Goal: Task Accomplishment & Management: Complete application form

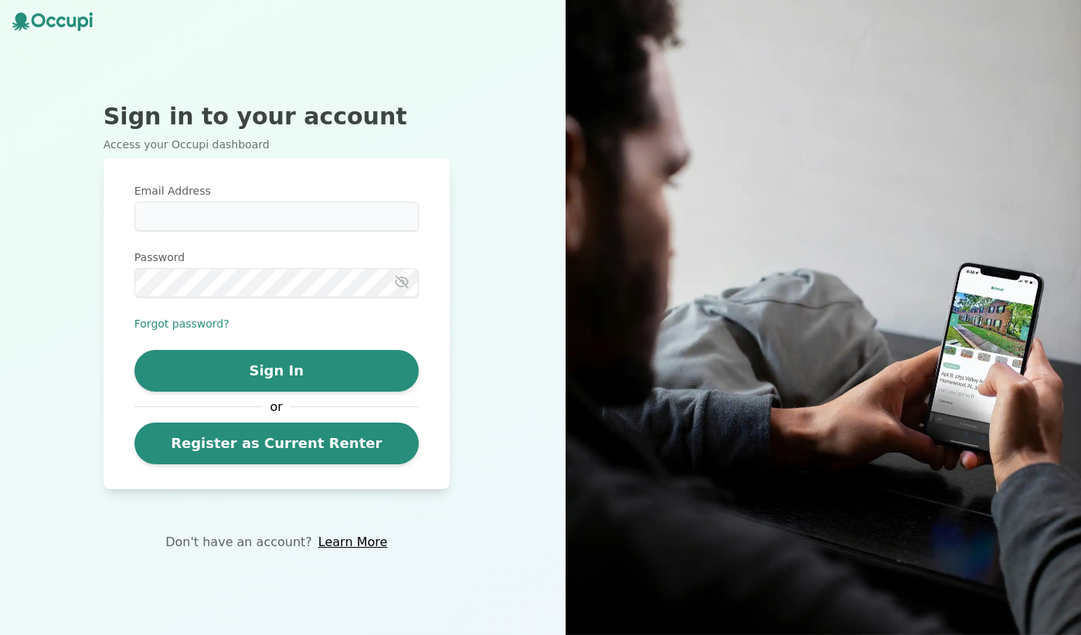
click at [541, 417] on div "Sign in to your account Access your Occupi dashboard Email Address Password For…" at bounding box center [276, 317] width 553 height 635
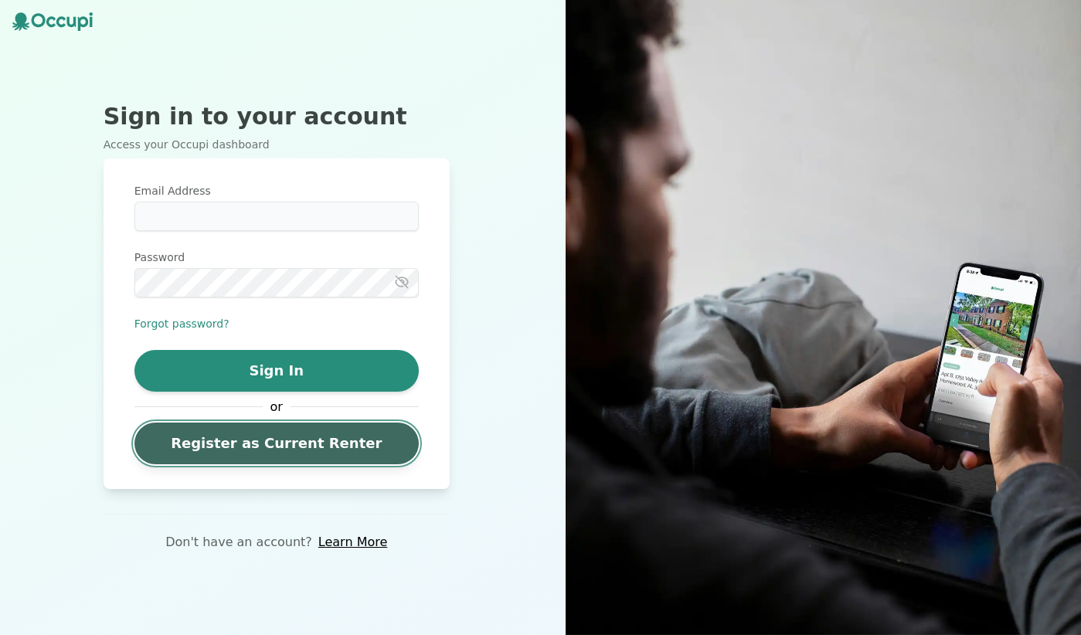
click at [292, 449] on link "Register as Current Renter" at bounding box center [276, 444] width 284 height 42
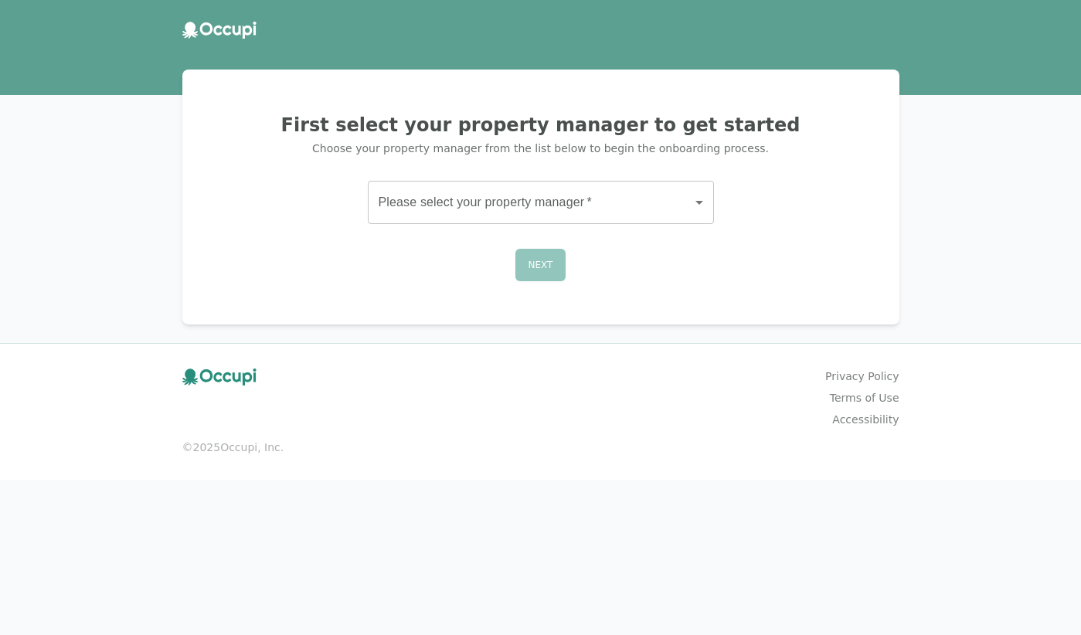
click at [460, 207] on body "First select your property manager to get started Choose your property manager …" at bounding box center [540, 317] width 1081 height 635
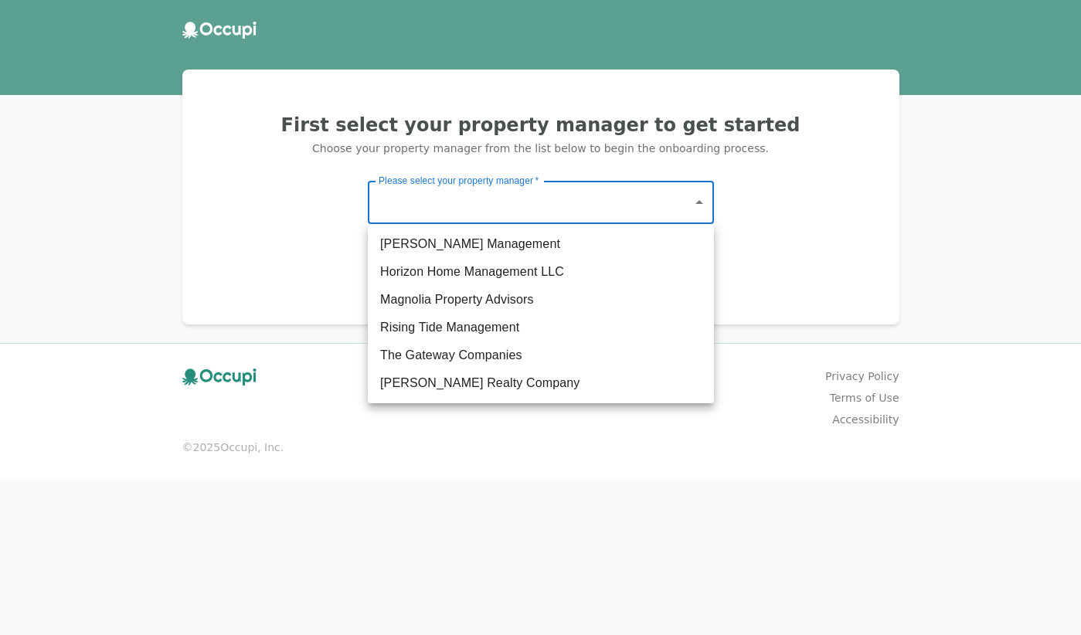
click at [515, 576] on div at bounding box center [540, 317] width 1081 height 635
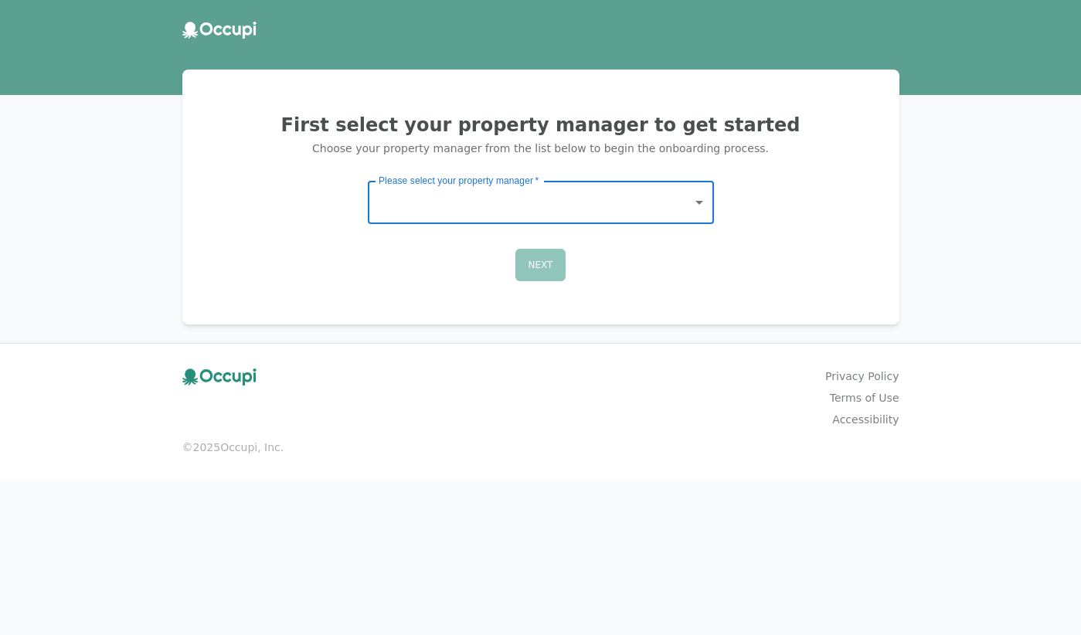
click at [553, 185] on body "First select your property manager to get started Choose your property manager …" at bounding box center [540, 317] width 1081 height 635
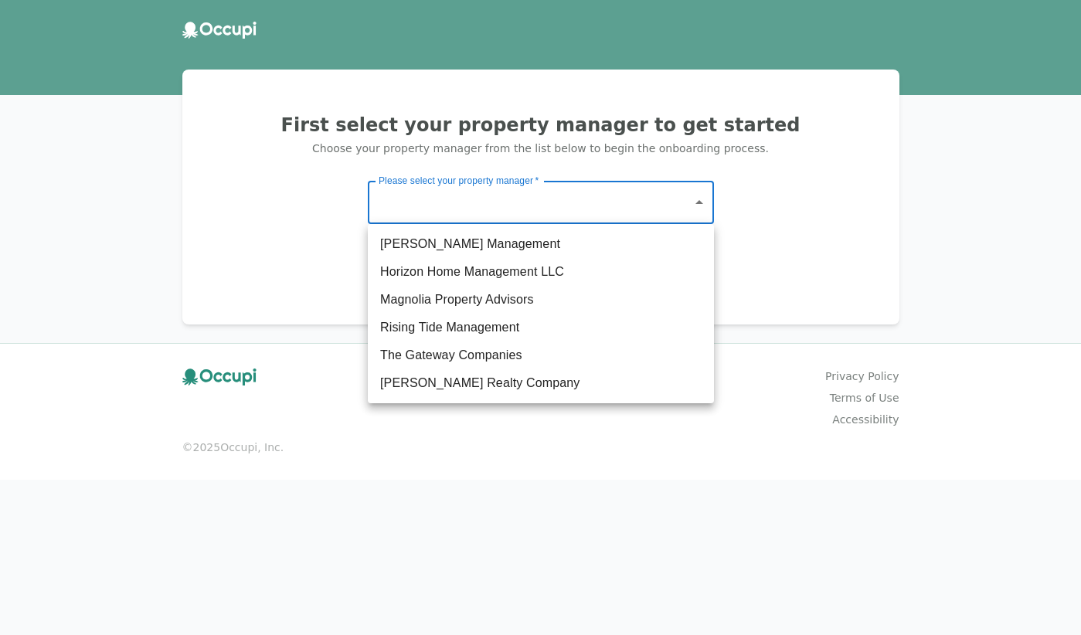
click at [553, 185] on div at bounding box center [540, 317] width 1081 height 635
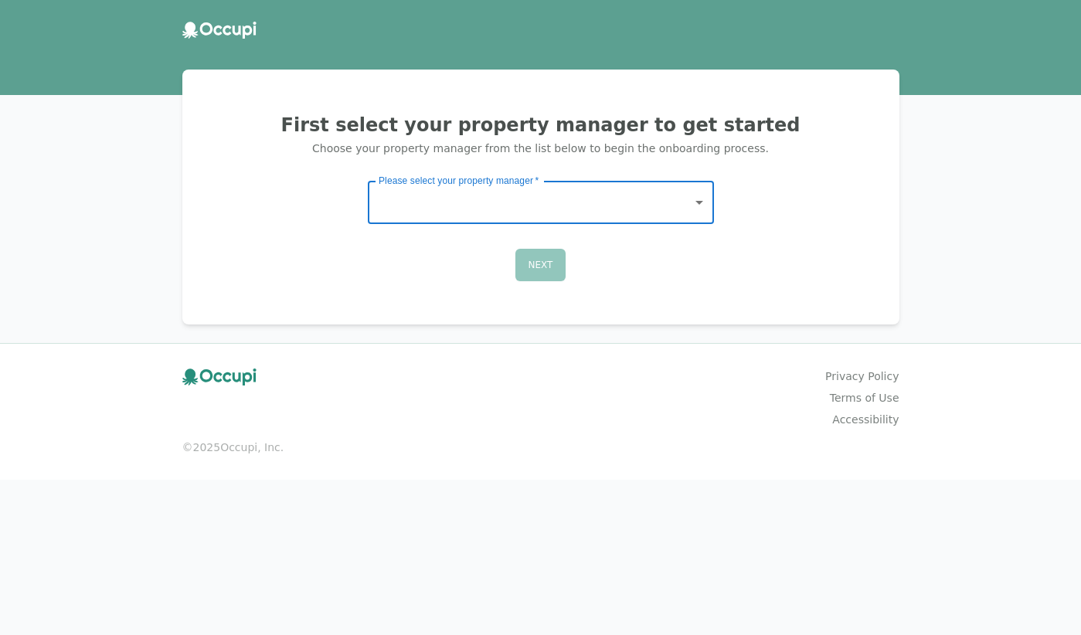
click at [553, 185] on body "First select your property manager to get started Choose your property manager …" at bounding box center [540, 317] width 1081 height 635
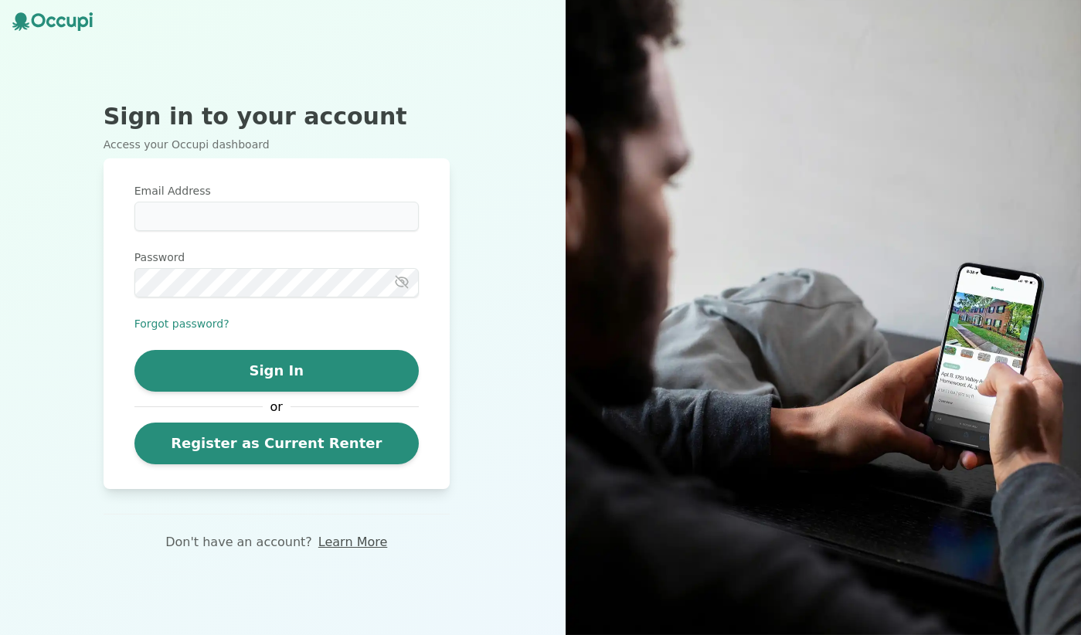
click at [362, 540] on link "Learn More" at bounding box center [352, 542] width 69 height 19
click at [320, 218] on input "**********" at bounding box center [276, 216] width 284 height 29
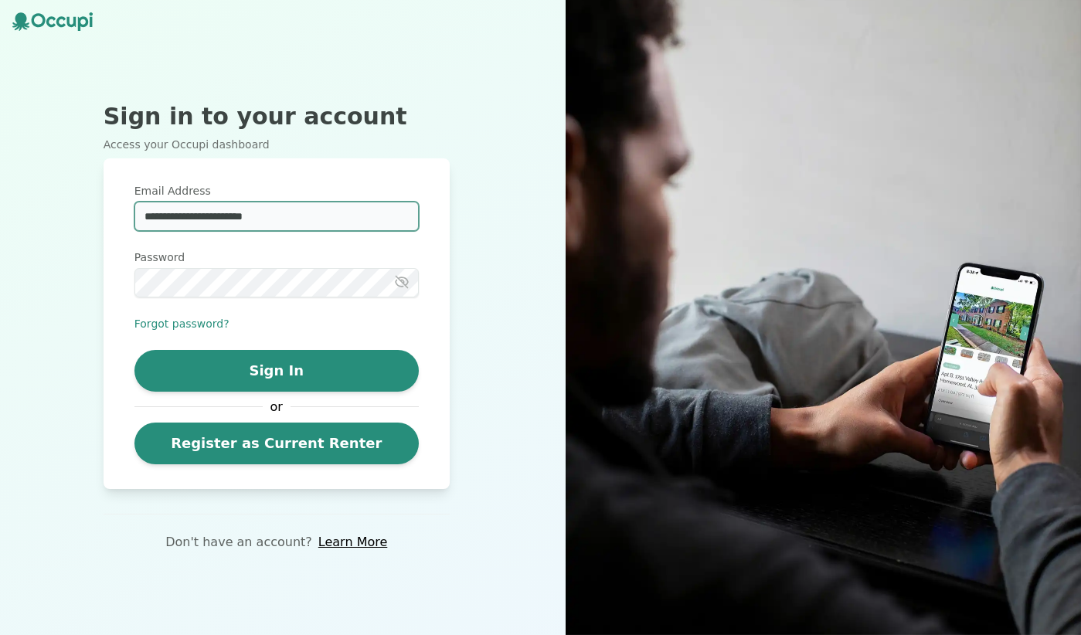
type input "**********"
click at [394, 274] on button "button" at bounding box center [406, 281] width 25 height 15
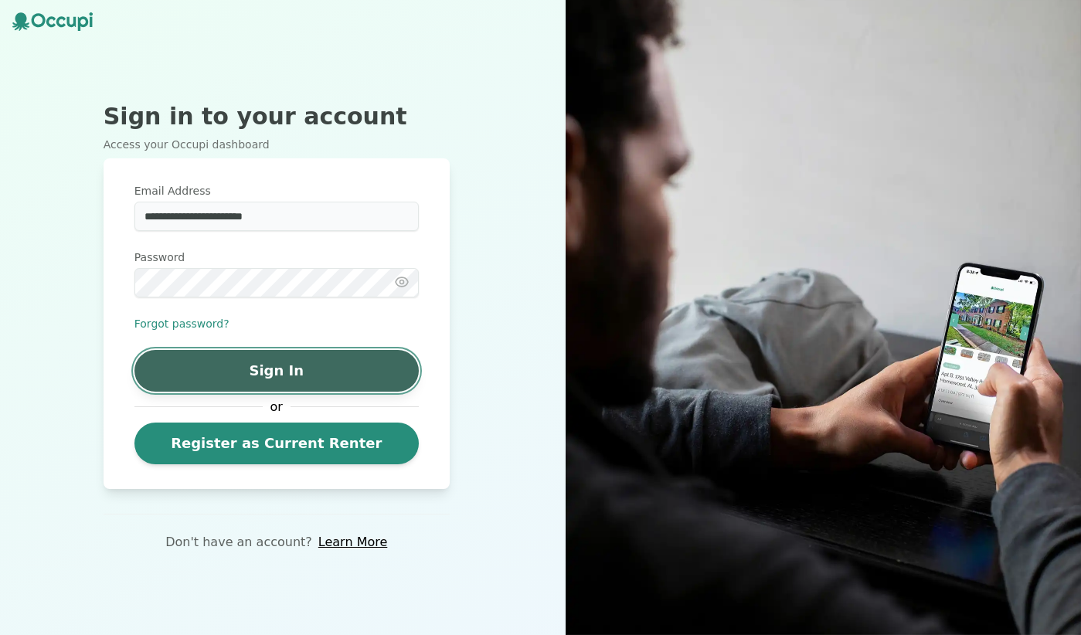
click at [279, 361] on button "Sign In" at bounding box center [276, 371] width 284 height 42
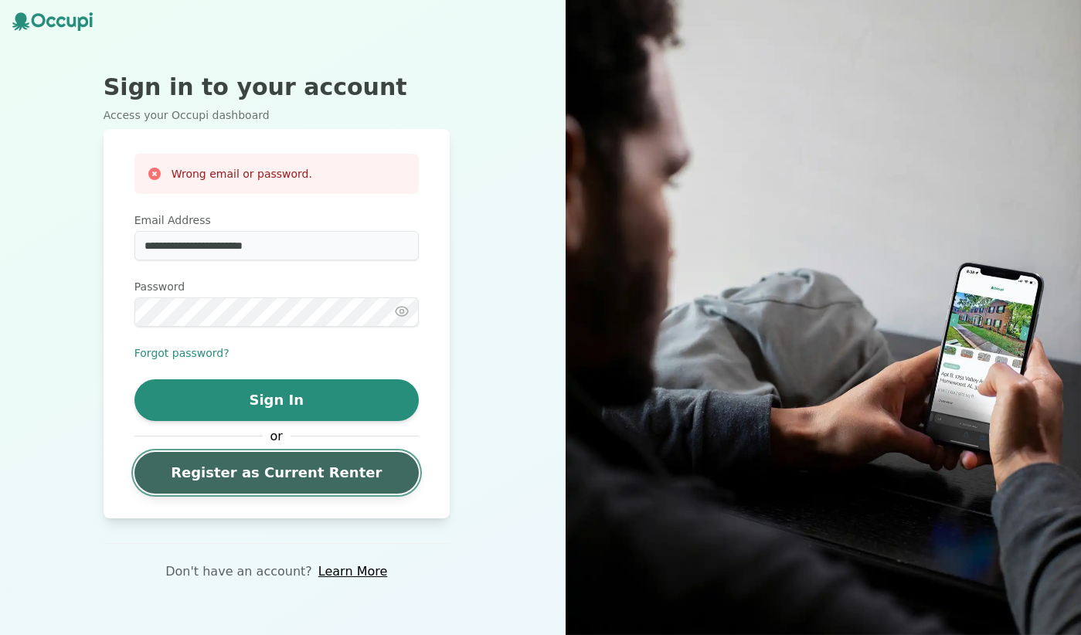
click at [260, 469] on link "Register as Current Renter" at bounding box center [276, 473] width 284 height 42
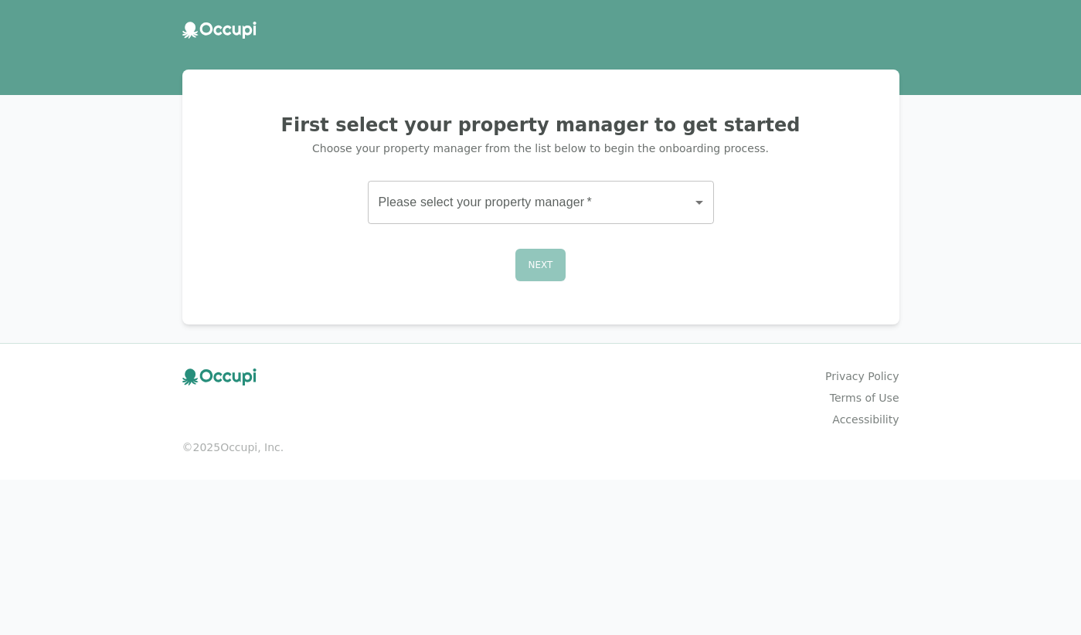
click at [609, 192] on body "First select your property manager to get started Choose your property manager …" at bounding box center [540, 317] width 1081 height 635
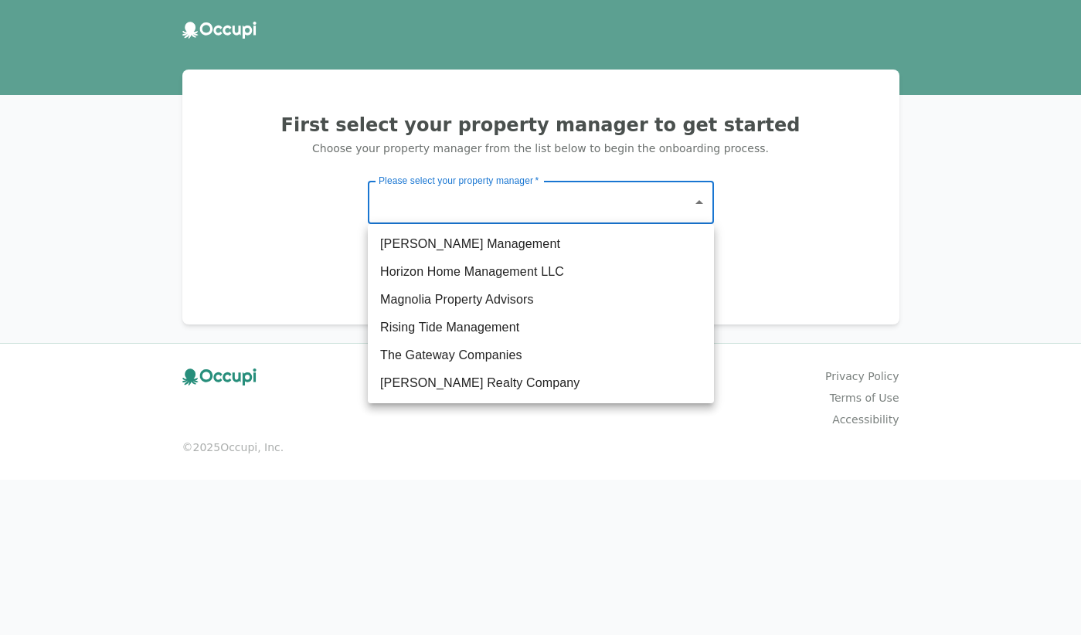
click at [579, 202] on div at bounding box center [540, 317] width 1081 height 635
click at [477, 209] on body "First select your property manager to get started Choose your property manager …" at bounding box center [540, 317] width 1081 height 635
click at [467, 358] on li "The Gateway Companies" at bounding box center [541, 355] width 346 height 28
type input "**********"
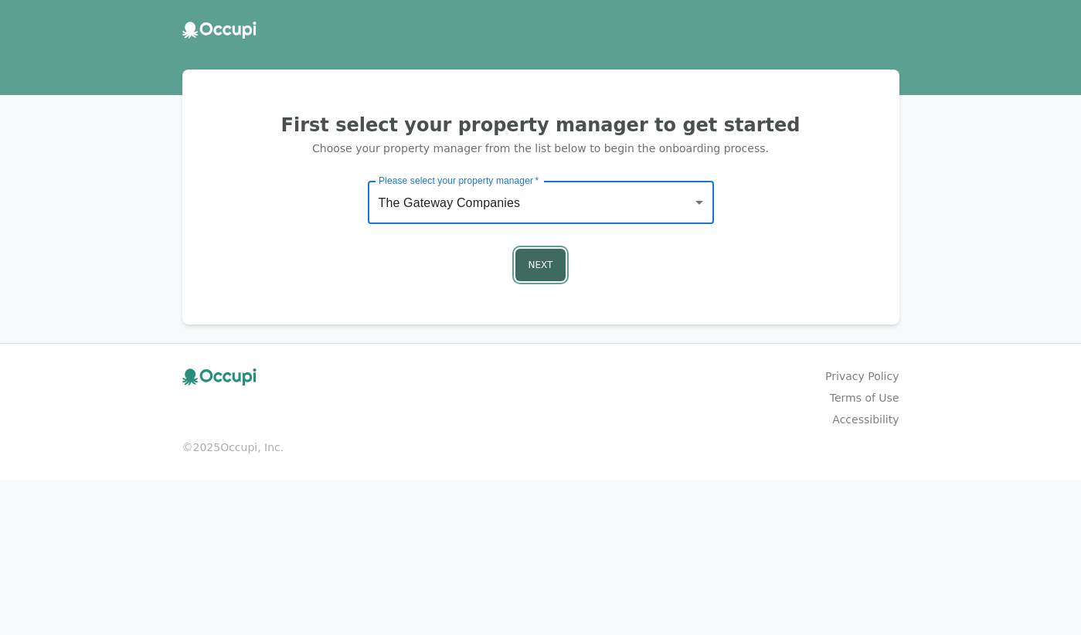
click at [542, 270] on button "Next" at bounding box center [540, 265] width 51 height 32
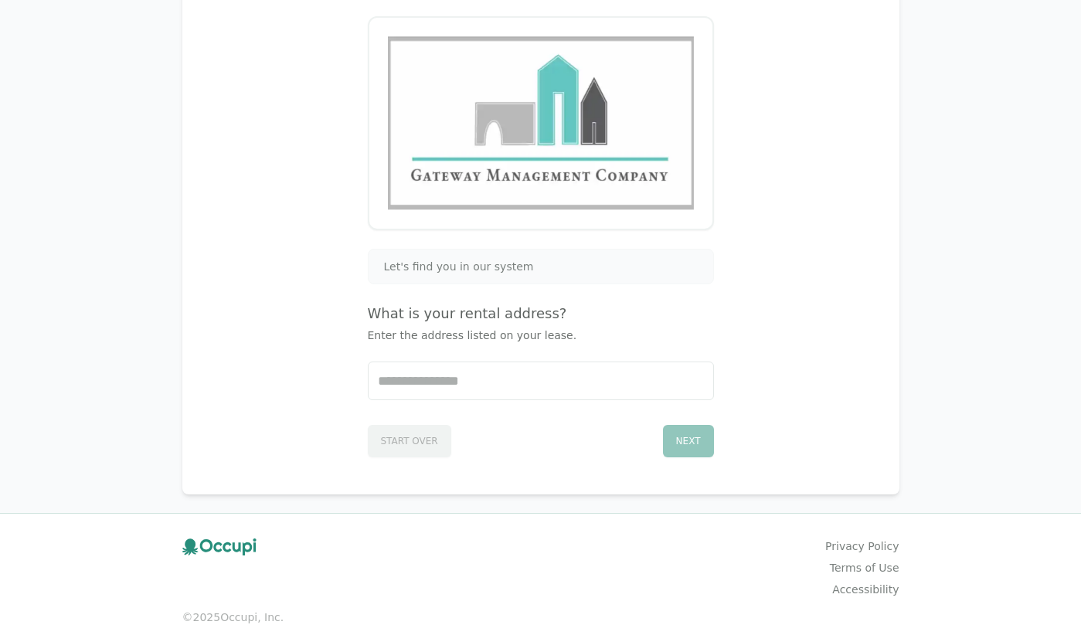
scroll to position [165, 0]
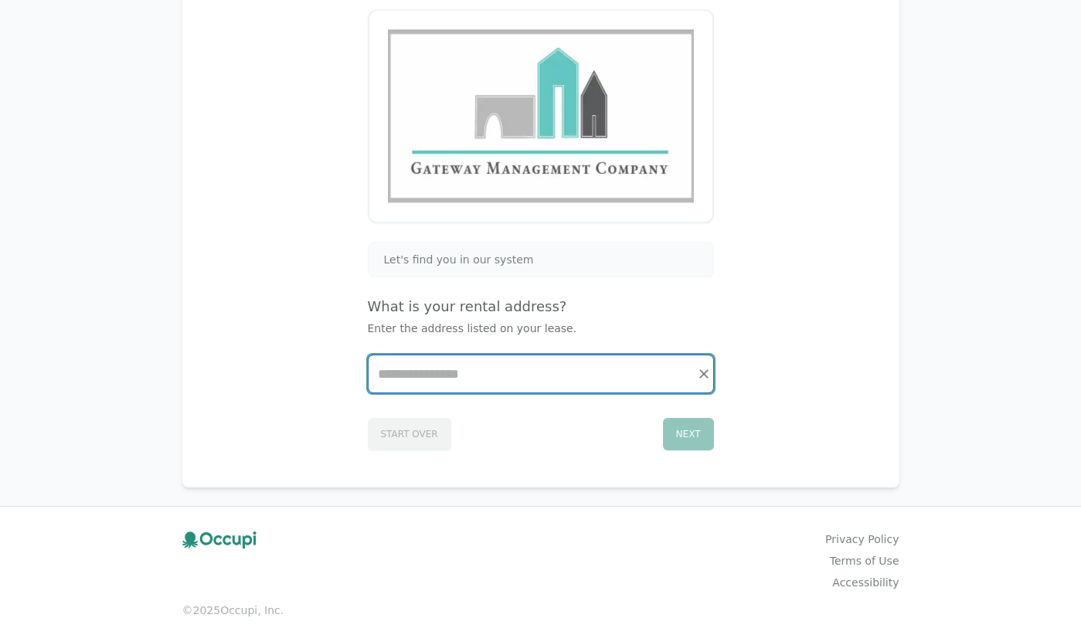
click at [565, 382] on input "Start typing..." at bounding box center [540, 373] width 345 height 37
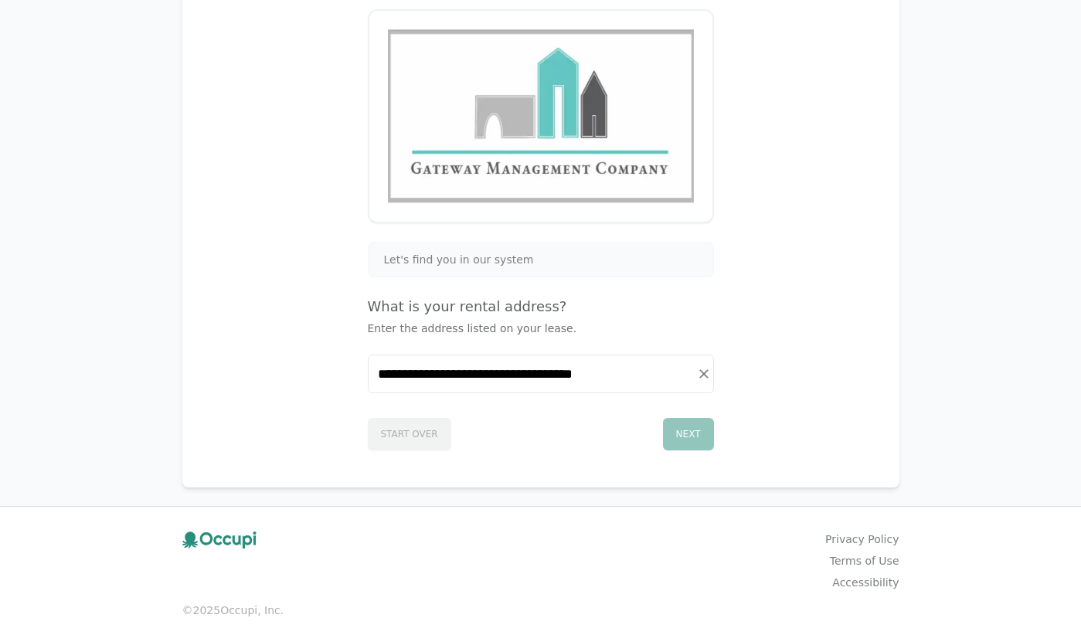
click at [702, 440] on div "Next" at bounding box center [688, 434] width 51 height 32
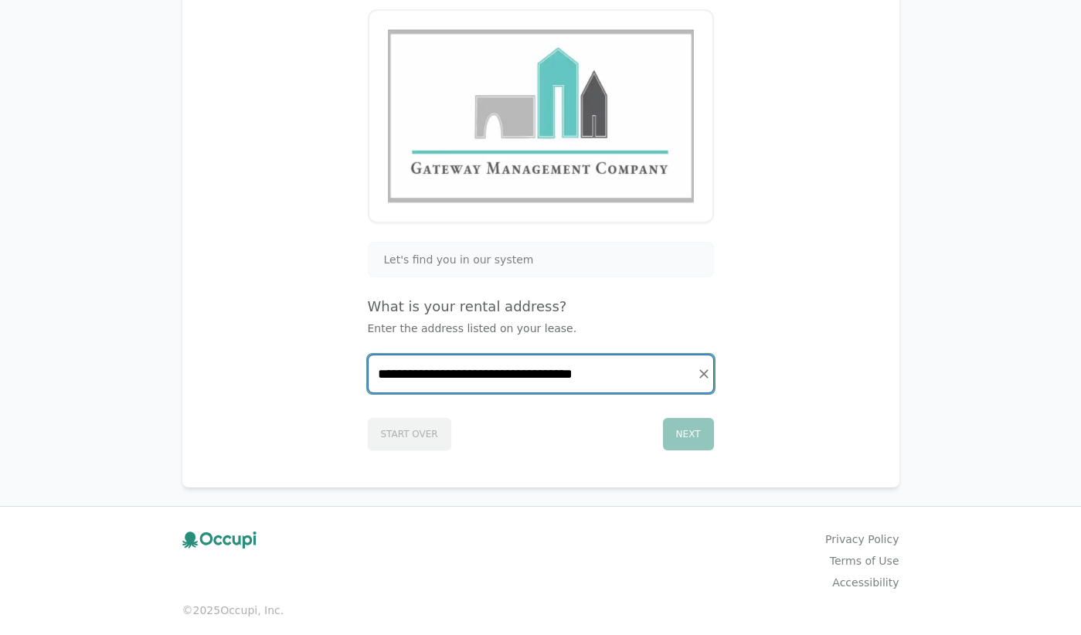
click at [574, 378] on input "**********" at bounding box center [540, 373] width 345 height 37
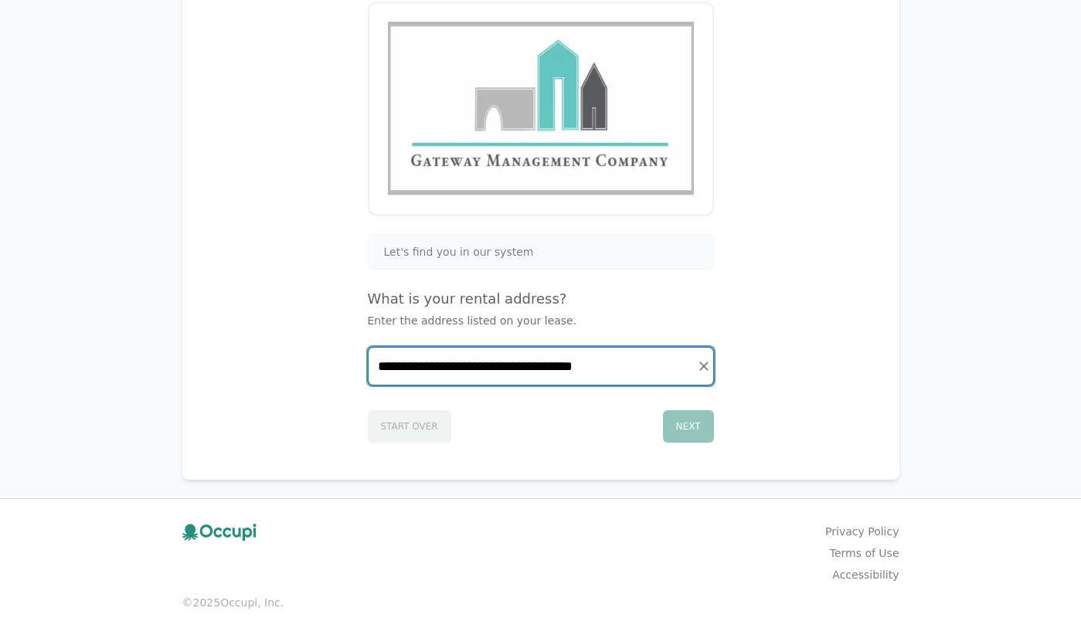
click at [431, 368] on input "**********" at bounding box center [540, 366] width 345 height 37
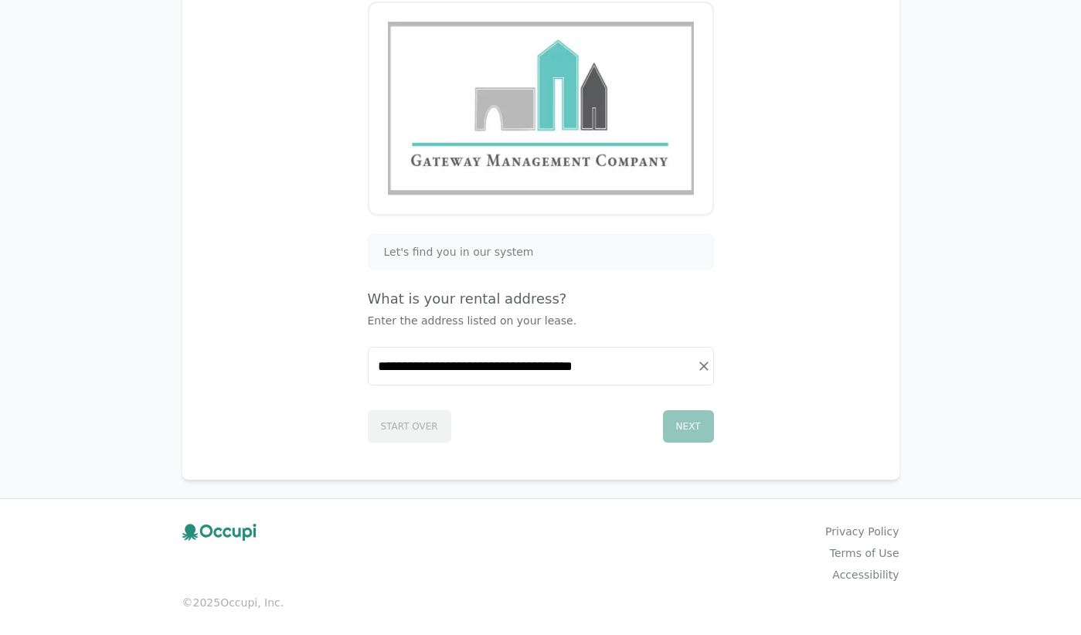
click at [684, 425] on div "Next" at bounding box center [688, 426] width 51 height 32
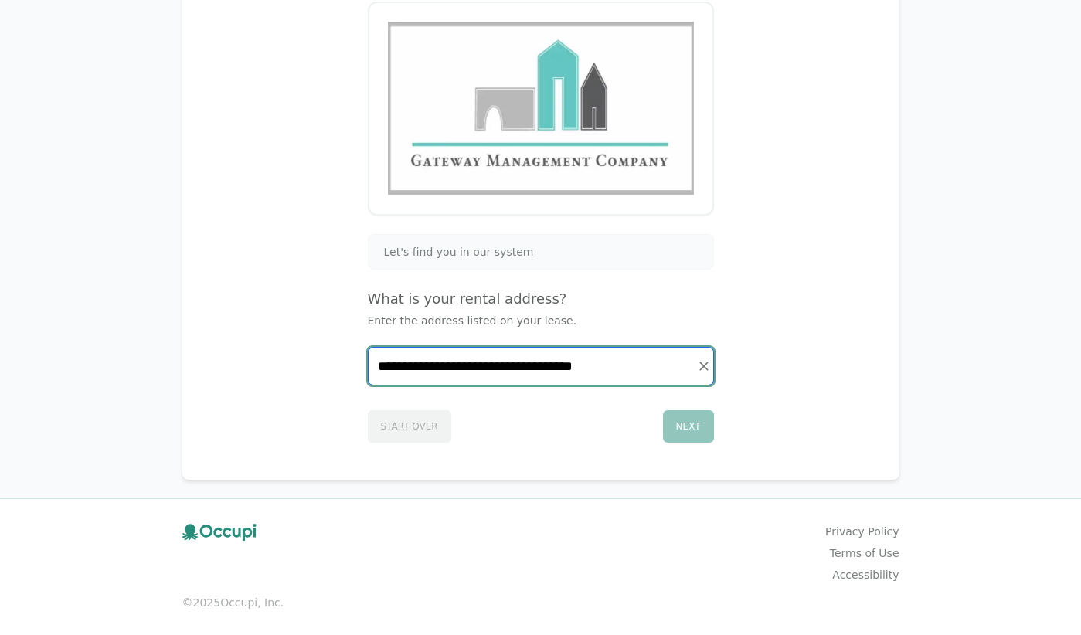
click at [501, 366] on input "**********" at bounding box center [540, 366] width 345 height 37
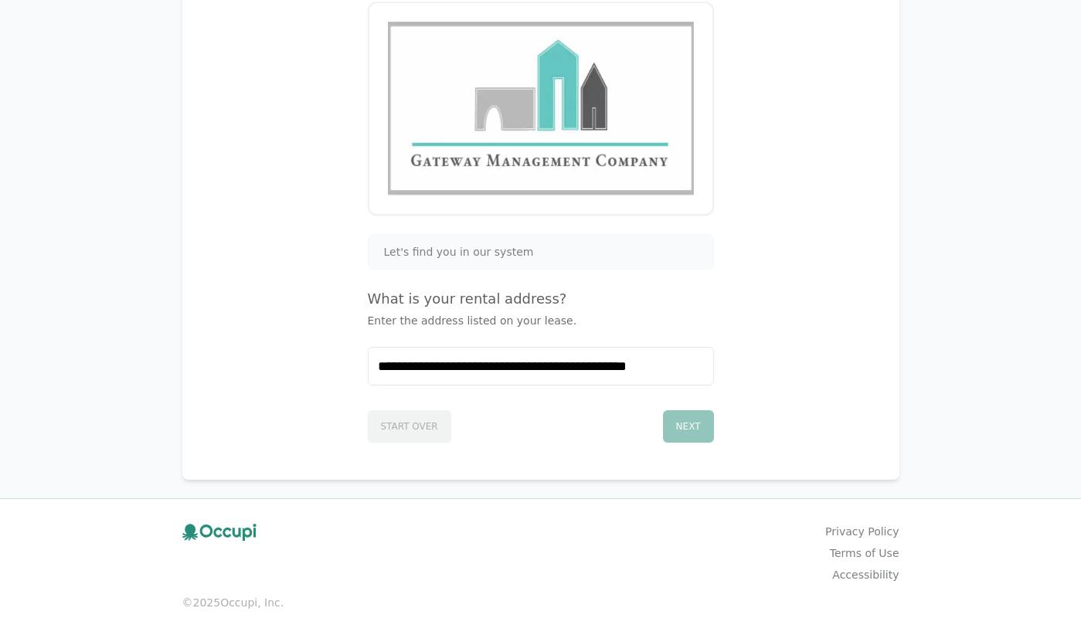
click at [682, 431] on div "Next" at bounding box center [688, 426] width 51 height 32
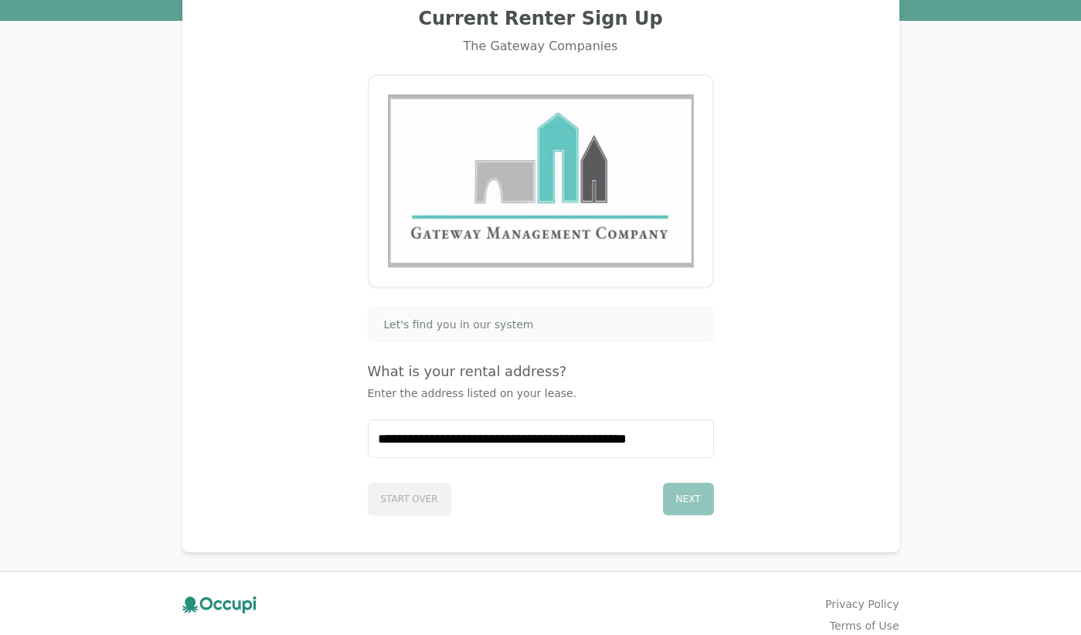
scroll to position [0, 0]
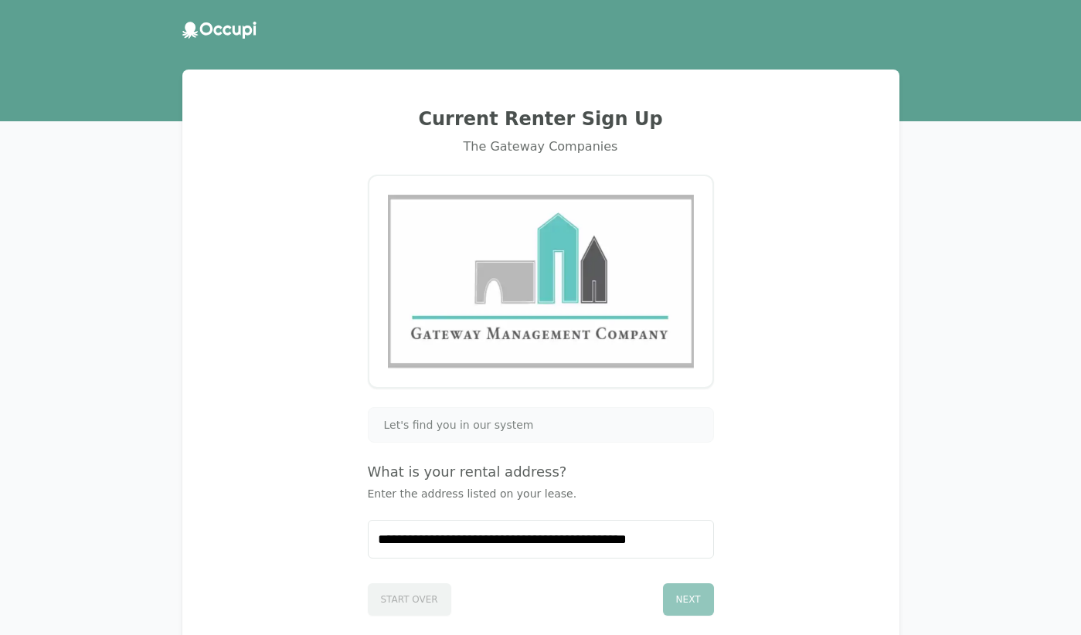
click at [457, 477] on h4 "What is your rental address?" at bounding box center [541, 472] width 346 height 22
click at [488, 396] on div "**********" at bounding box center [541, 361] width 680 height 546
click at [490, 283] on img at bounding box center [541, 282] width 306 height 174
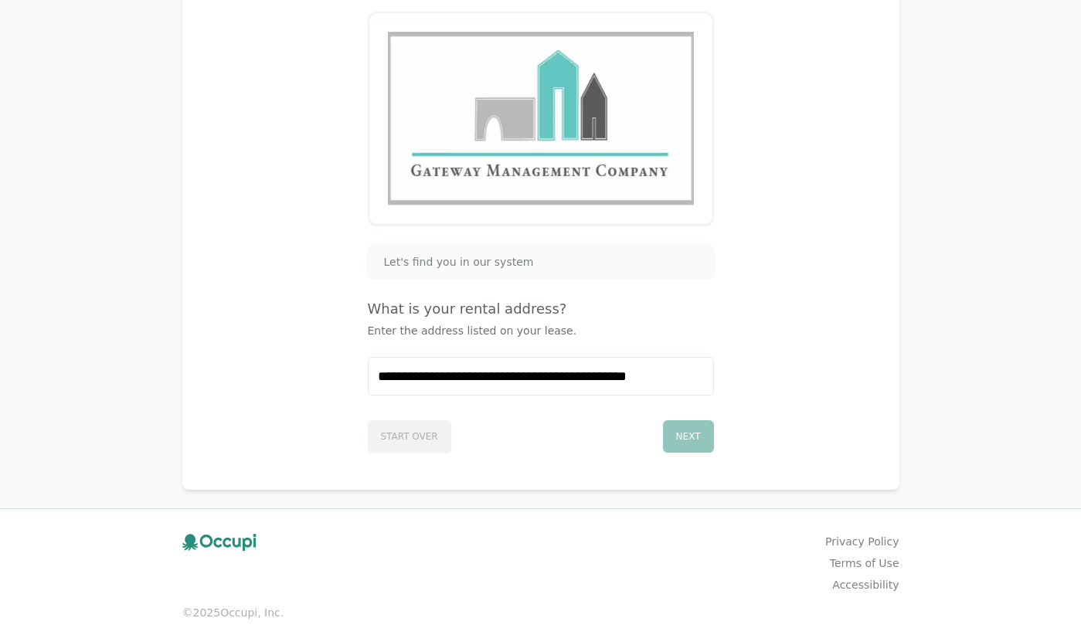
scroll to position [173, 0]
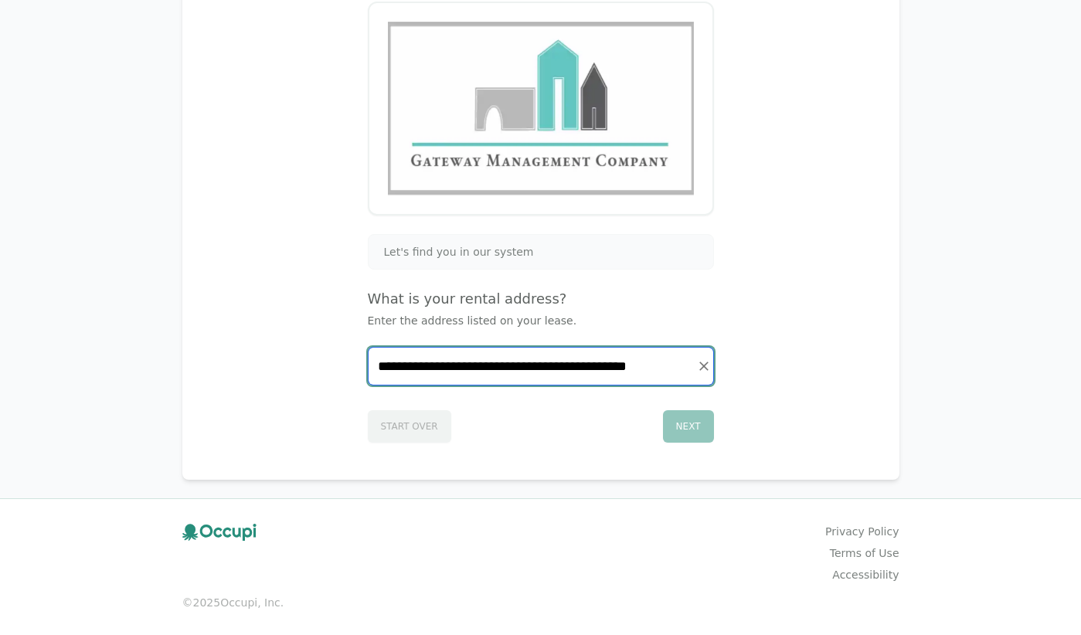
click at [544, 363] on input "**********" at bounding box center [540, 366] width 345 height 37
click at [571, 366] on input "**********" at bounding box center [540, 366] width 345 height 37
click at [412, 368] on input "**********" at bounding box center [540, 366] width 345 height 37
type input "**********"
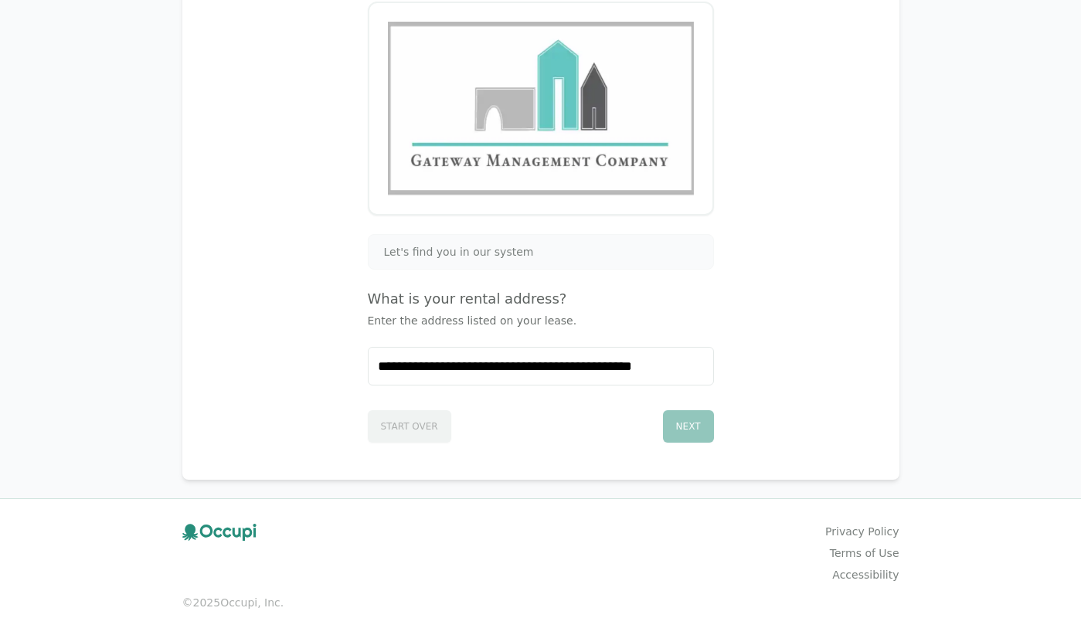
click at [699, 435] on div "Next" at bounding box center [688, 426] width 51 height 32
click at [701, 365] on icon "Clear" at bounding box center [703, 365] width 15 height 15
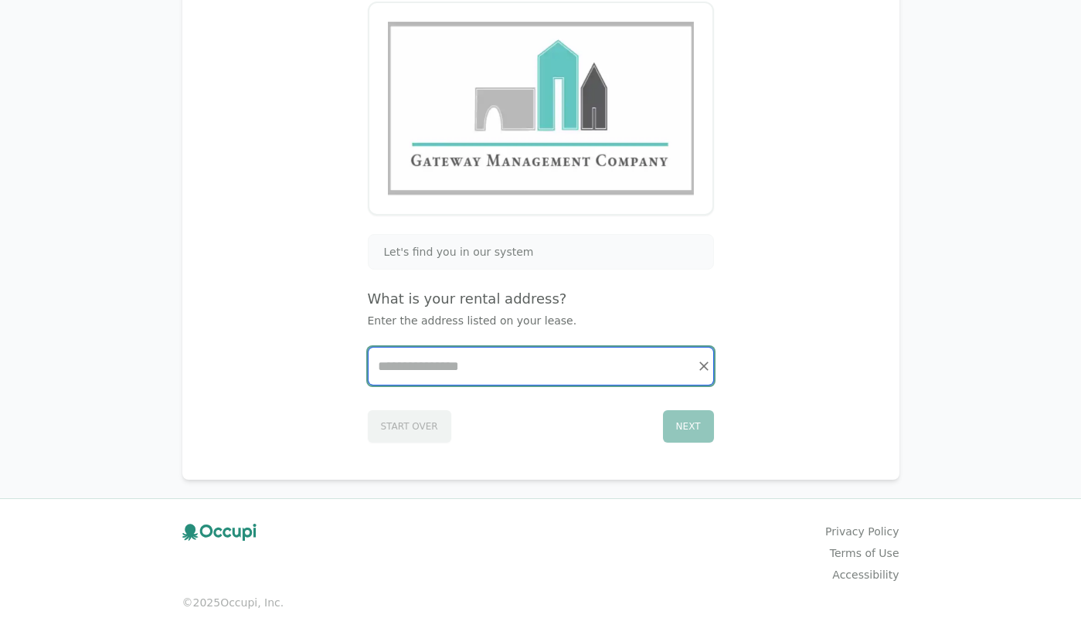
click at [474, 367] on input "Start typing..." at bounding box center [540, 366] width 345 height 37
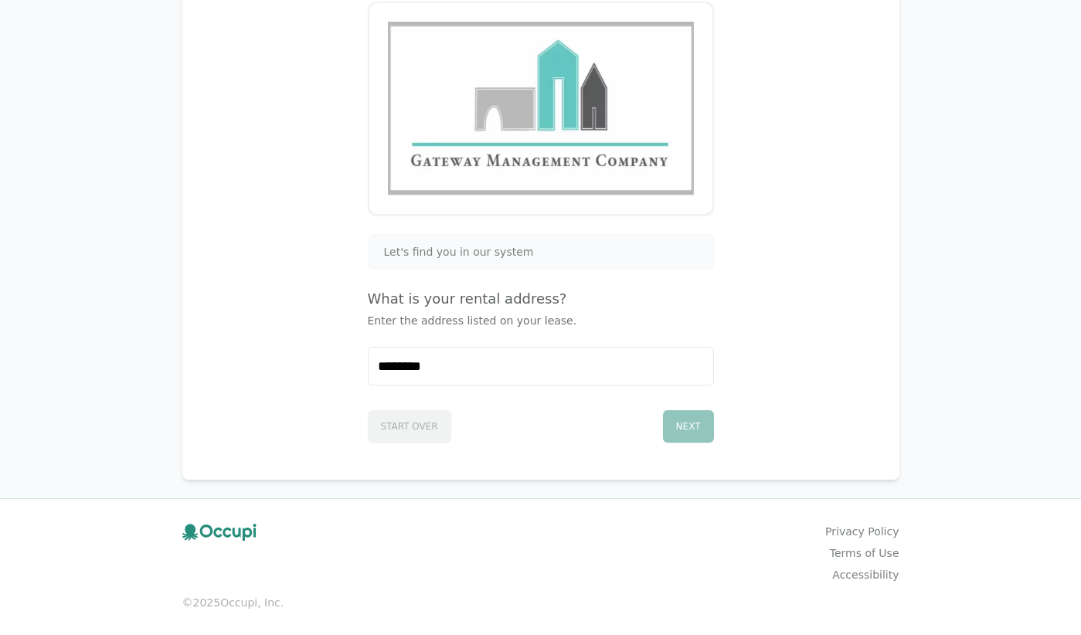
click at [678, 419] on div "Next" at bounding box center [688, 426] width 51 height 32
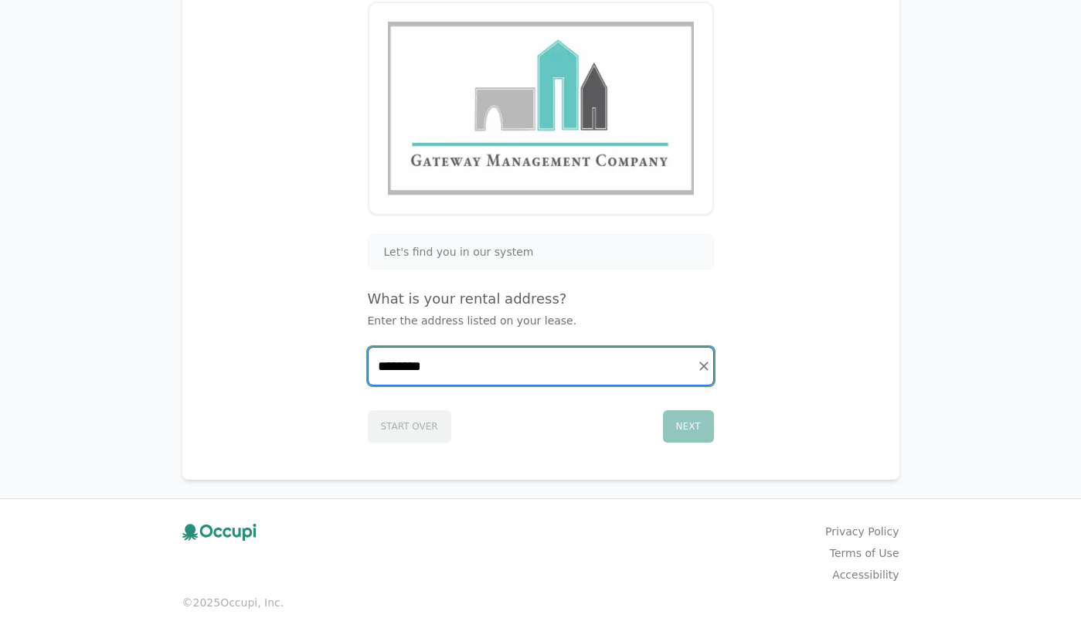
click at [518, 368] on input "********" at bounding box center [540, 366] width 345 height 37
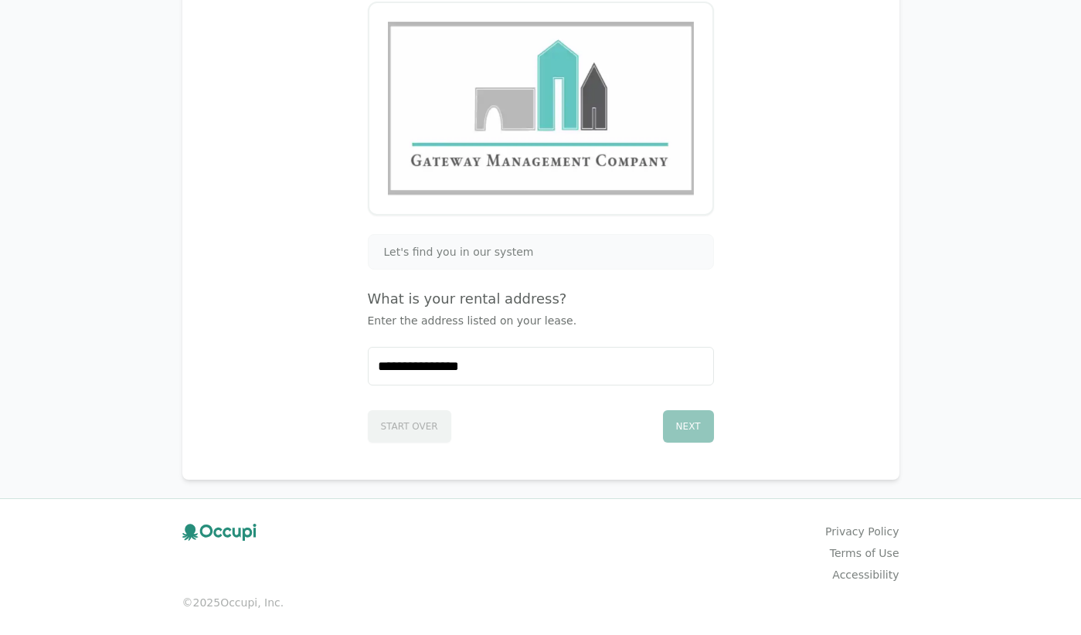
click at [701, 417] on div "Next" at bounding box center [688, 426] width 51 height 32
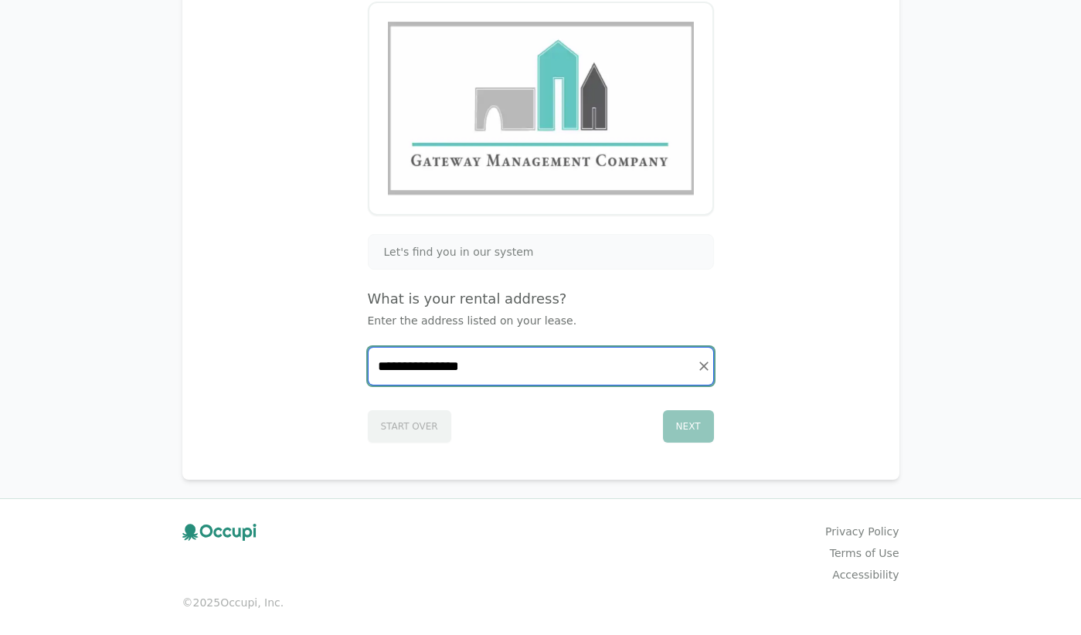
click at [559, 371] on input "**********" at bounding box center [540, 366] width 345 height 37
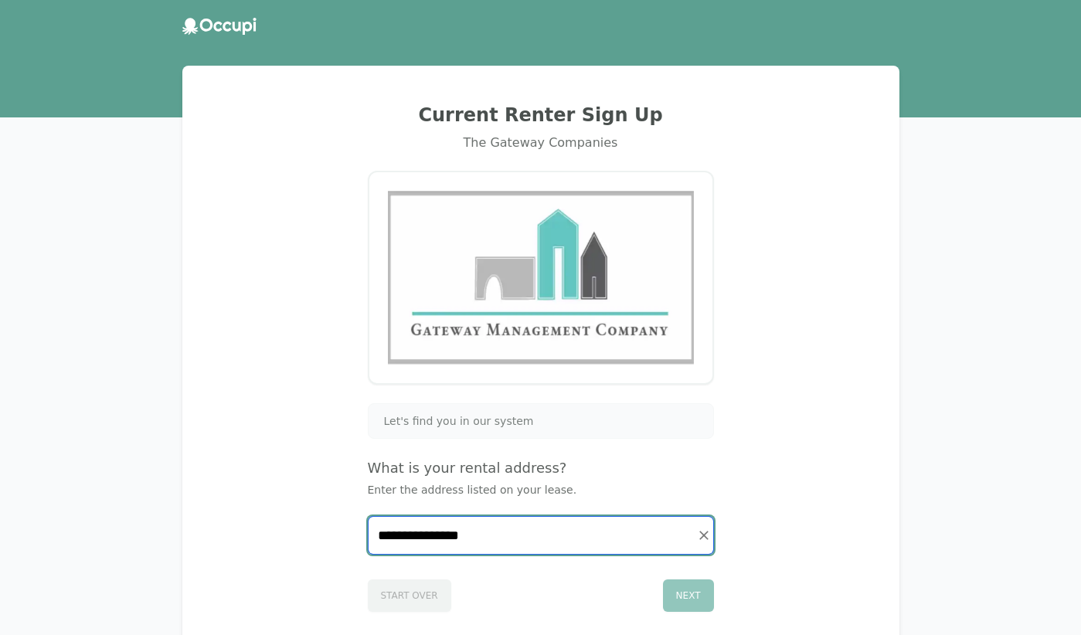
scroll to position [0, 0]
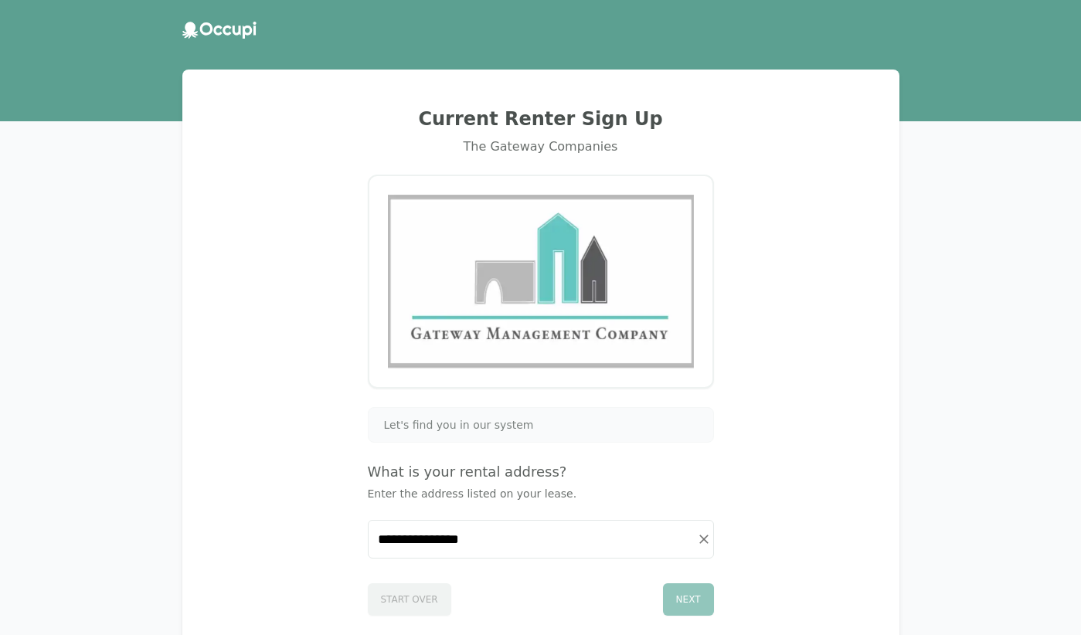
click at [597, 109] on h2 "Current Renter Sign Up" at bounding box center [541, 119] width 680 height 25
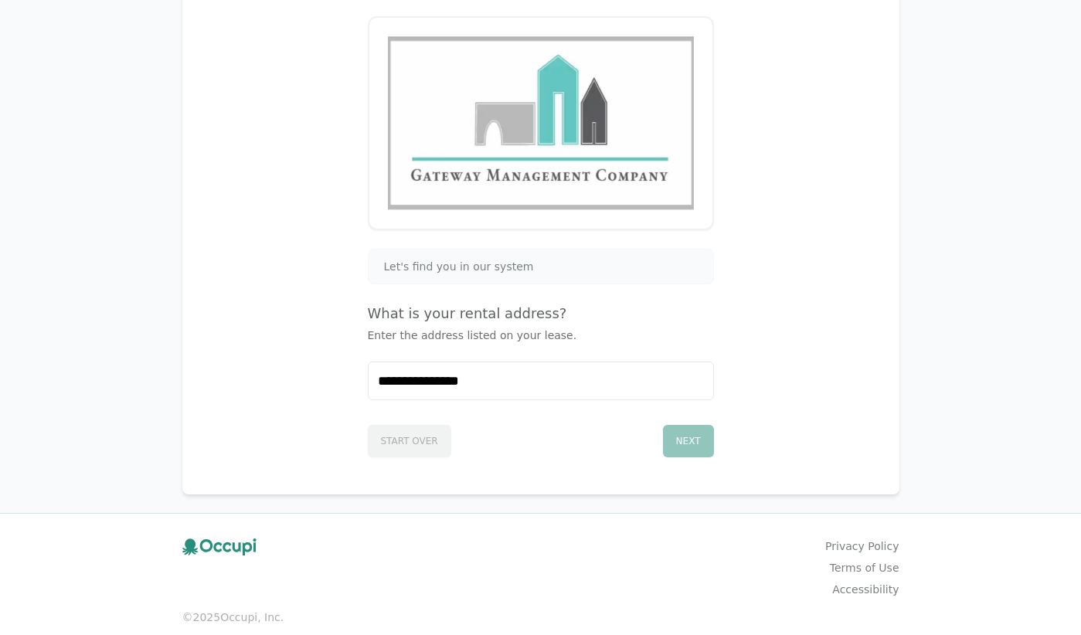
scroll to position [173, 0]
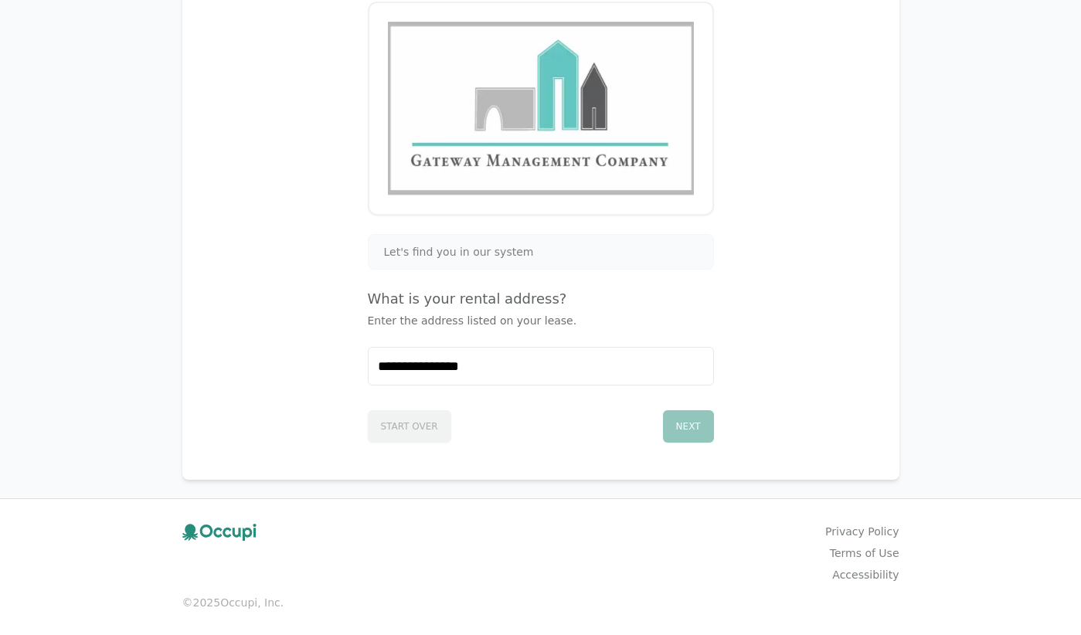
click at [688, 432] on div "Next" at bounding box center [688, 426] width 51 height 32
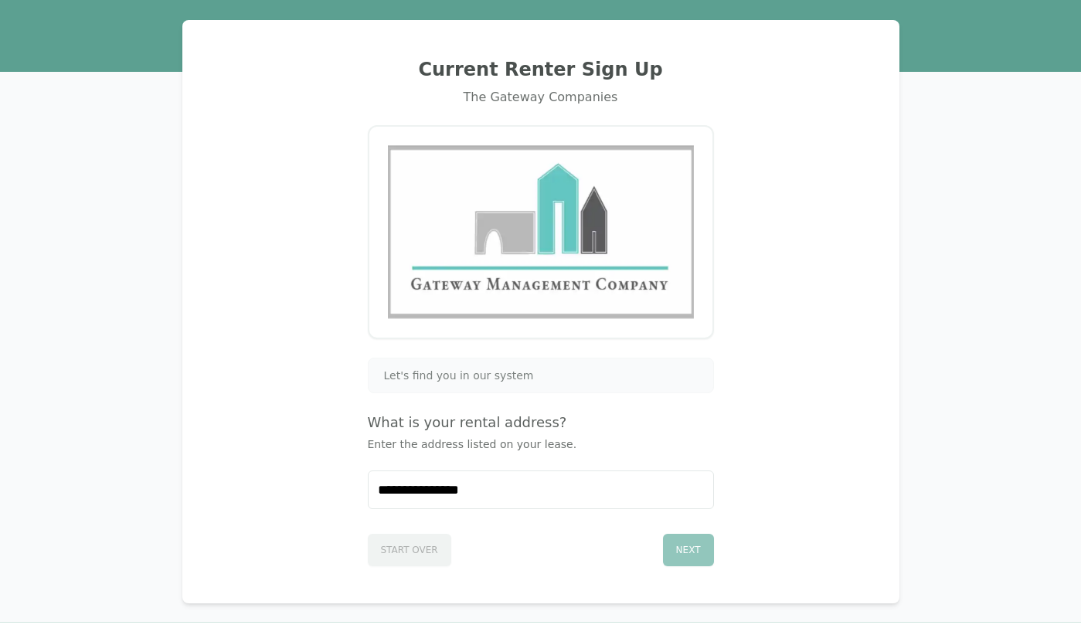
scroll to position [49, 0]
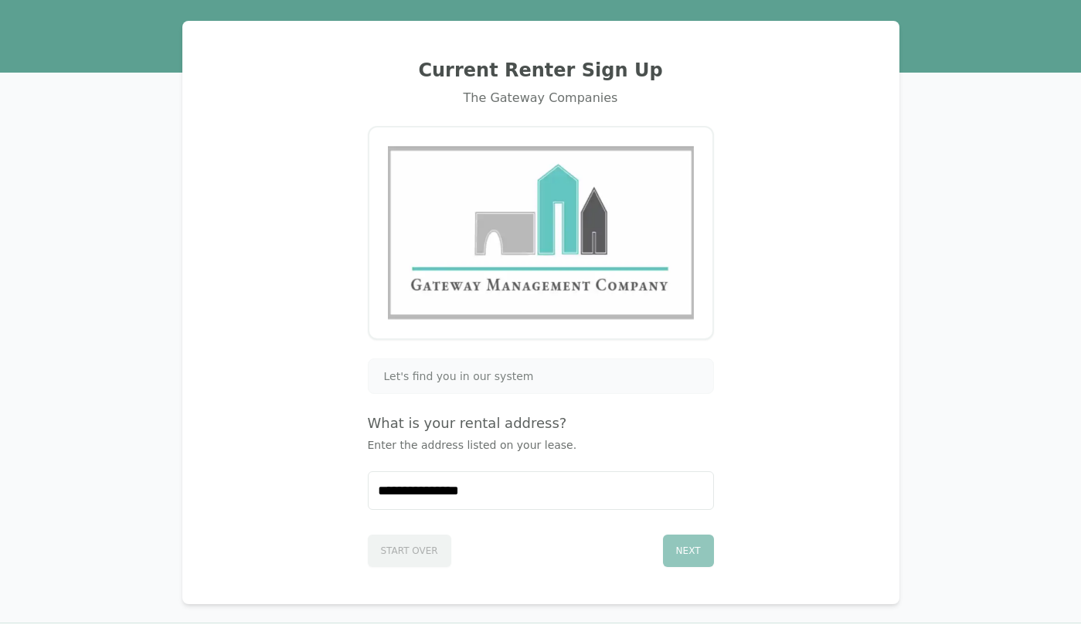
click at [413, 548] on div "Start Over Next" at bounding box center [541, 547] width 346 height 39
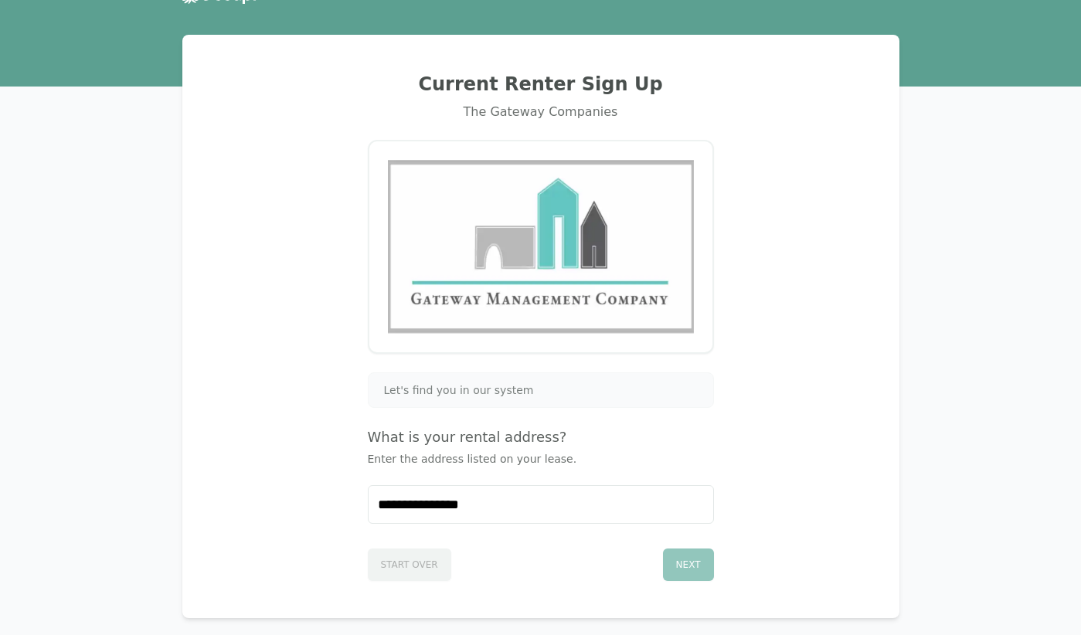
scroll to position [32, 0]
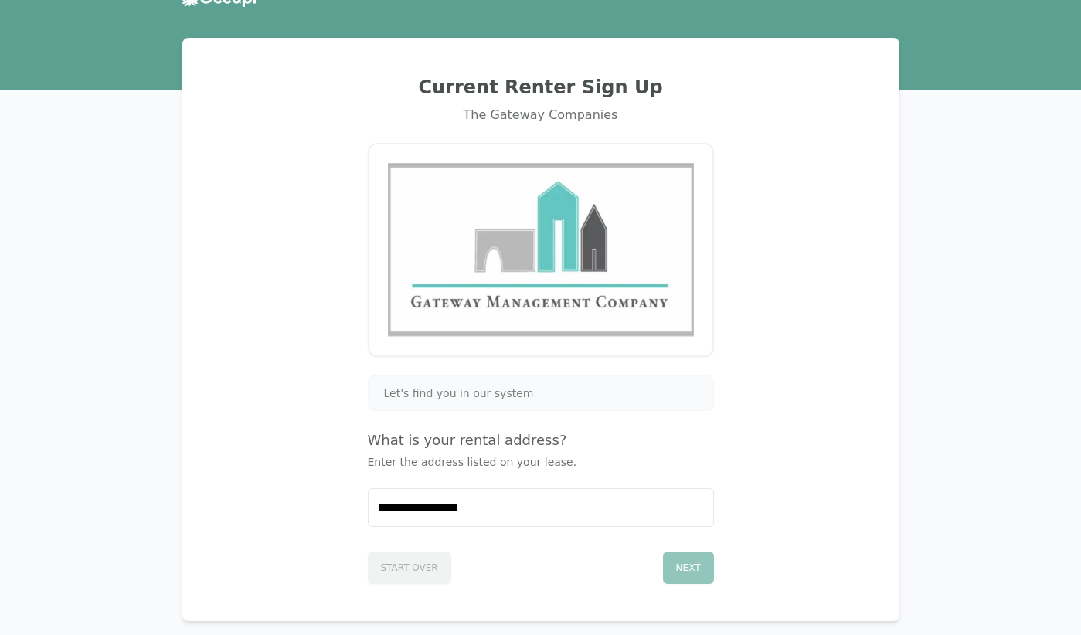
click at [518, 396] on span "Let's find you in our system" at bounding box center [459, 392] width 150 height 15
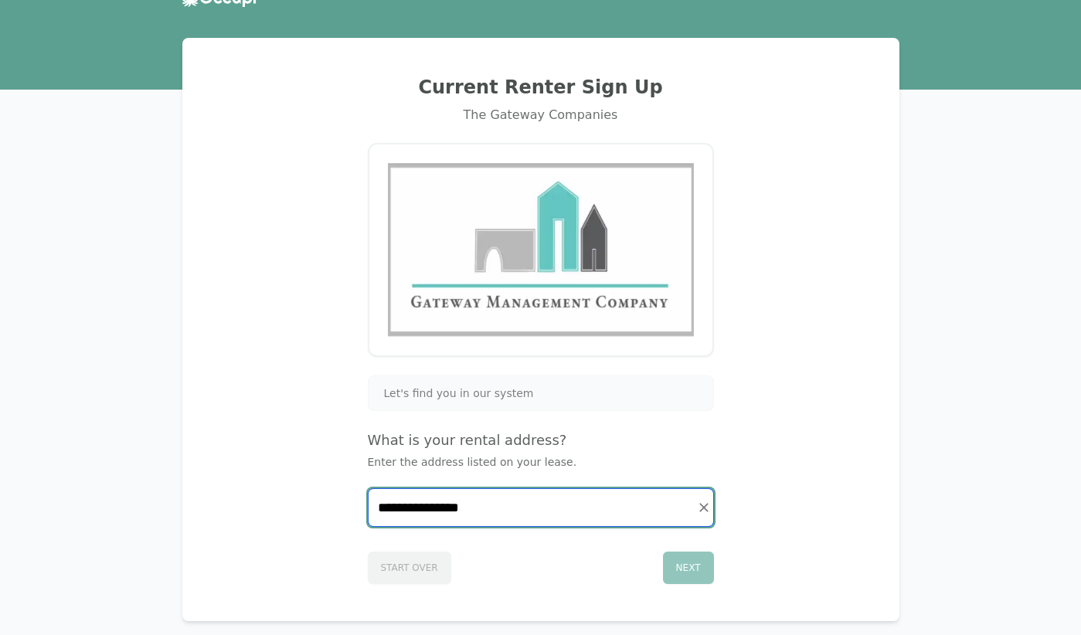
click at [501, 515] on input "**********" at bounding box center [540, 507] width 345 height 37
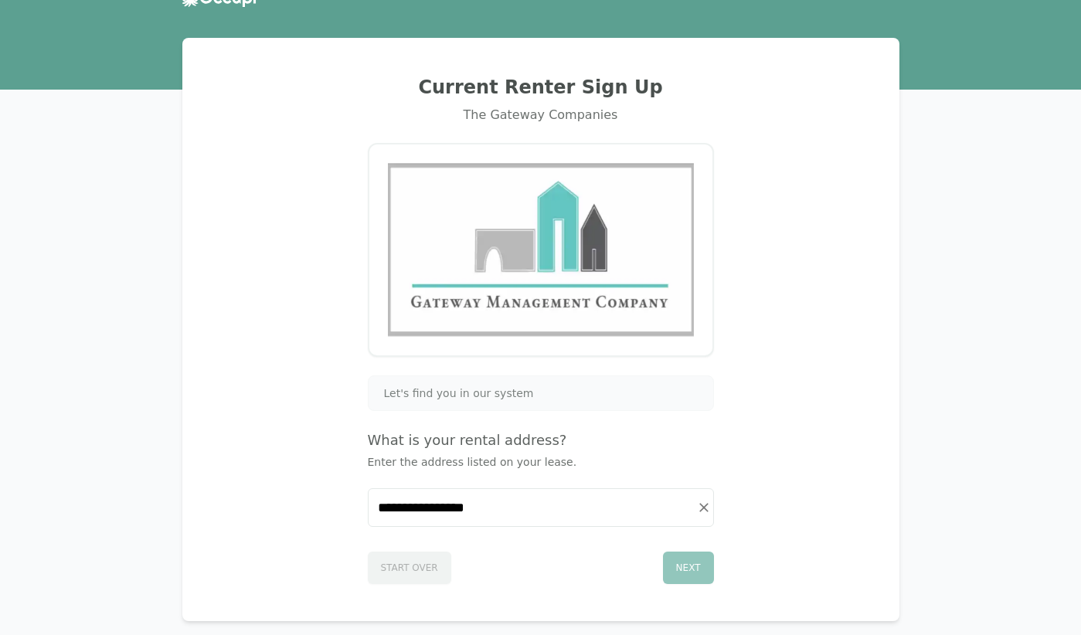
click at [696, 569] on div "Next" at bounding box center [688, 568] width 51 height 32
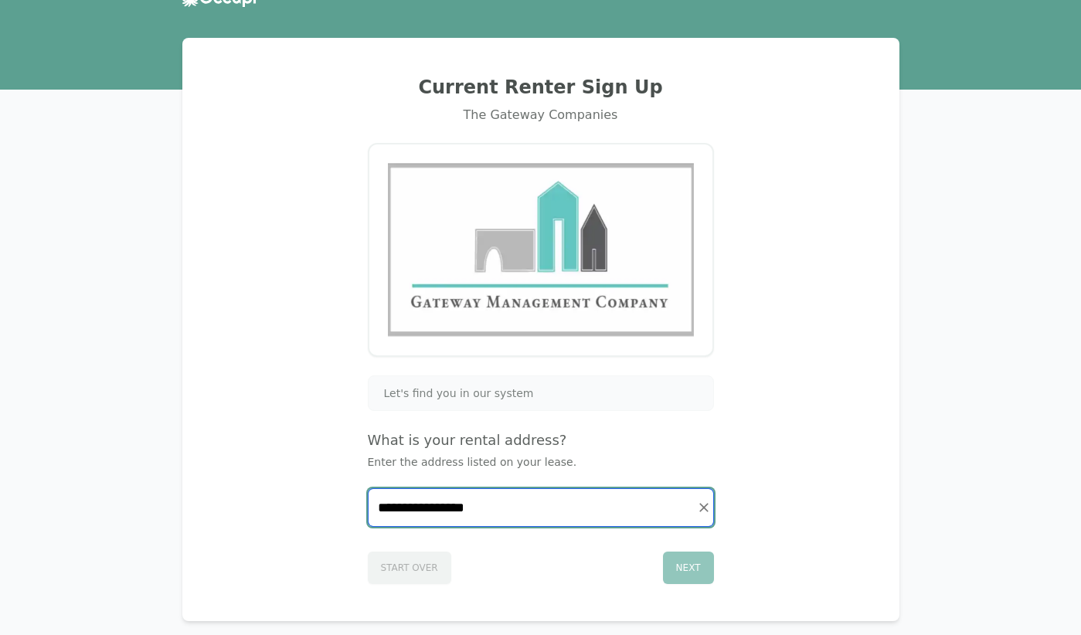
click at [636, 508] on input "**********" at bounding box center [540, 507] width 345 height 37
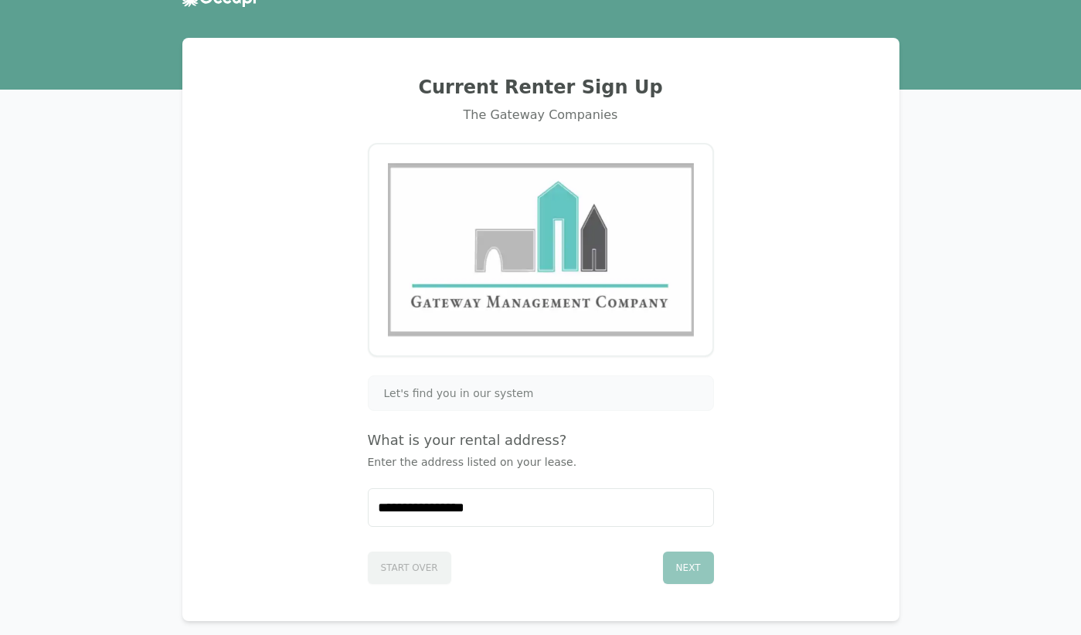
click at [694, 562] on div "Next" at bounding box center [688, 568] width 51 height 32
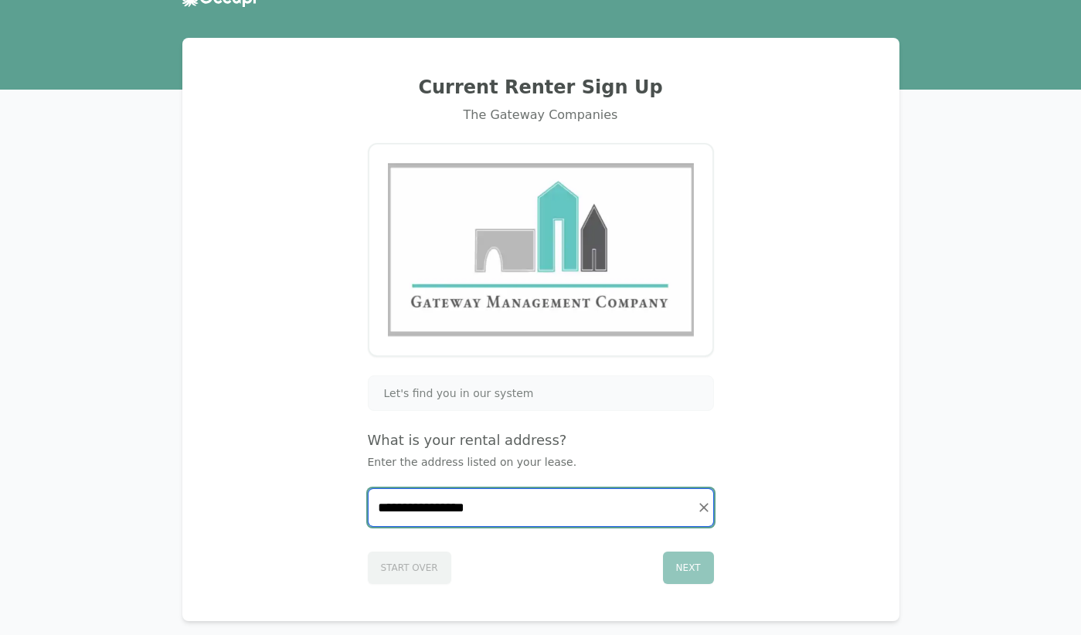
click at [526, 506] on input "**********" at bounding box center [540, 507] width 345 height 37
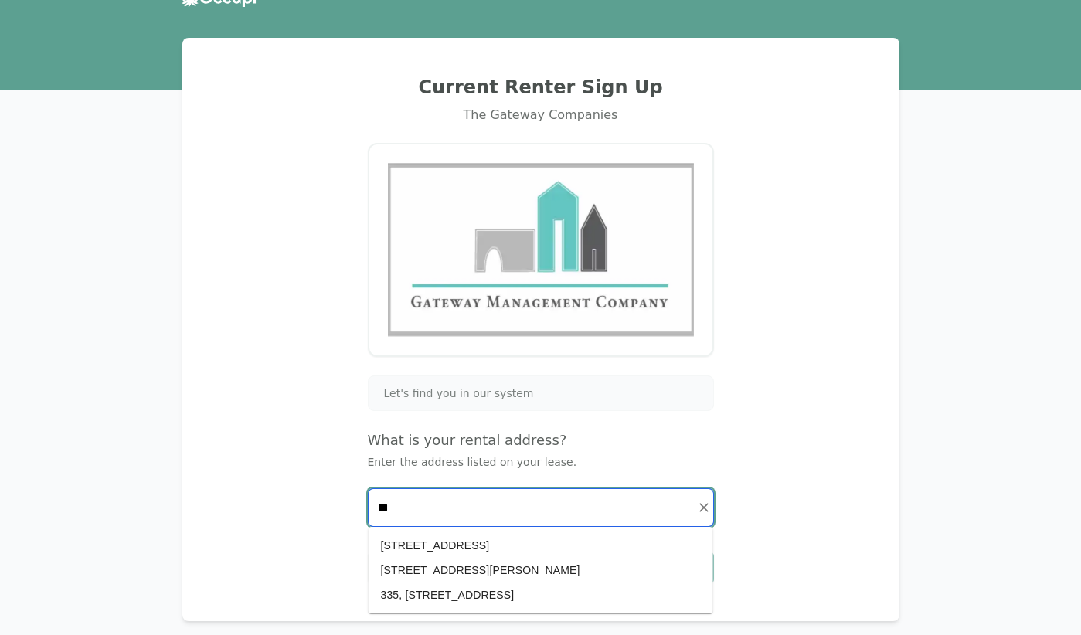
type input "*"
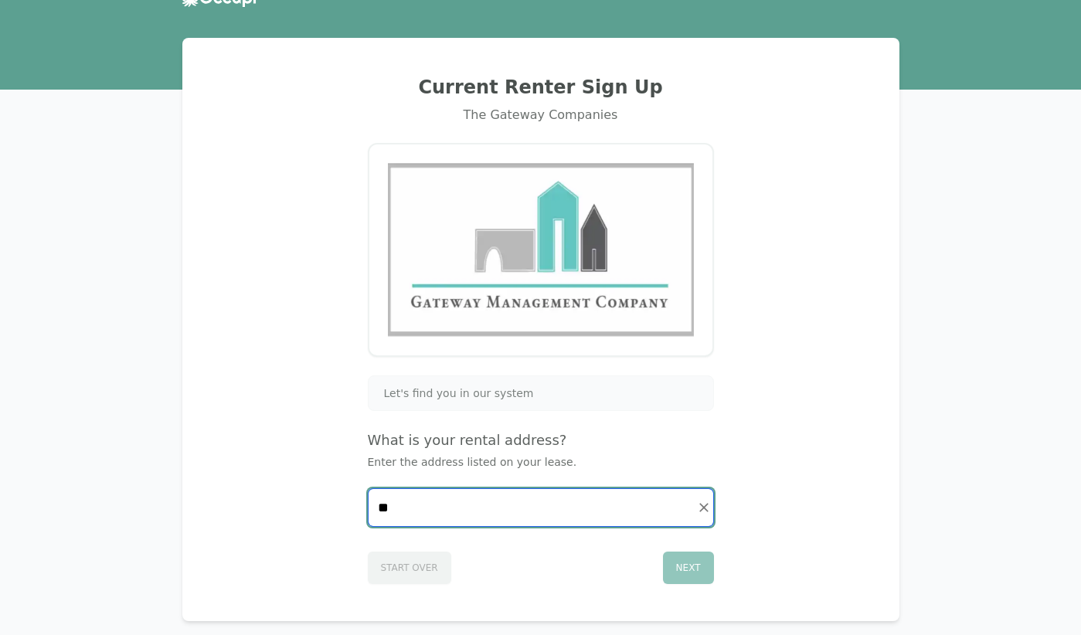
type input "*"
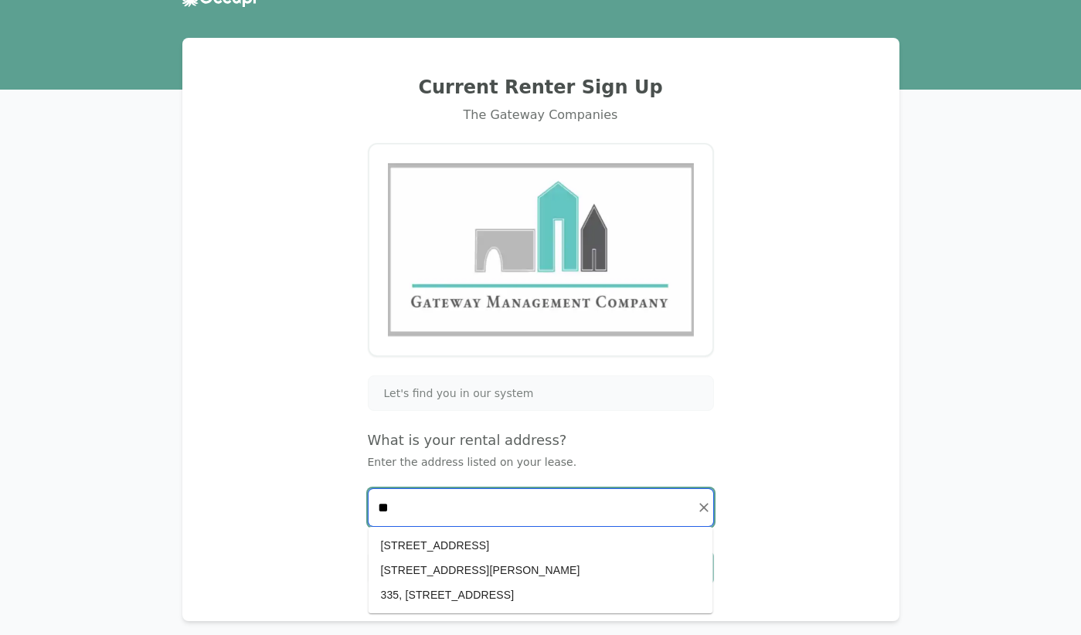
type input "*"
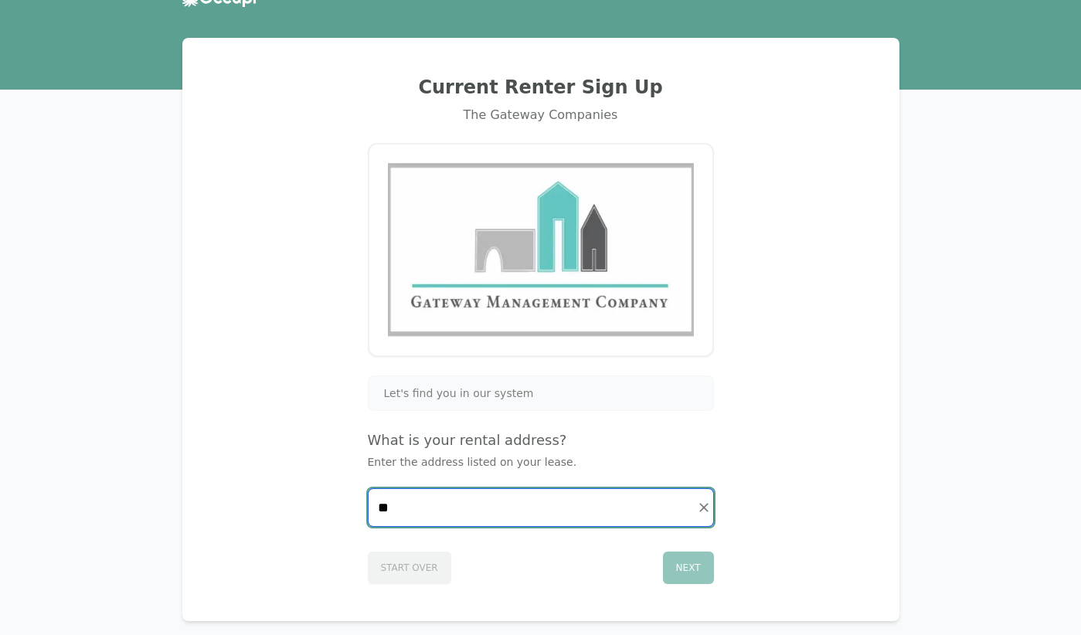
type input "*"
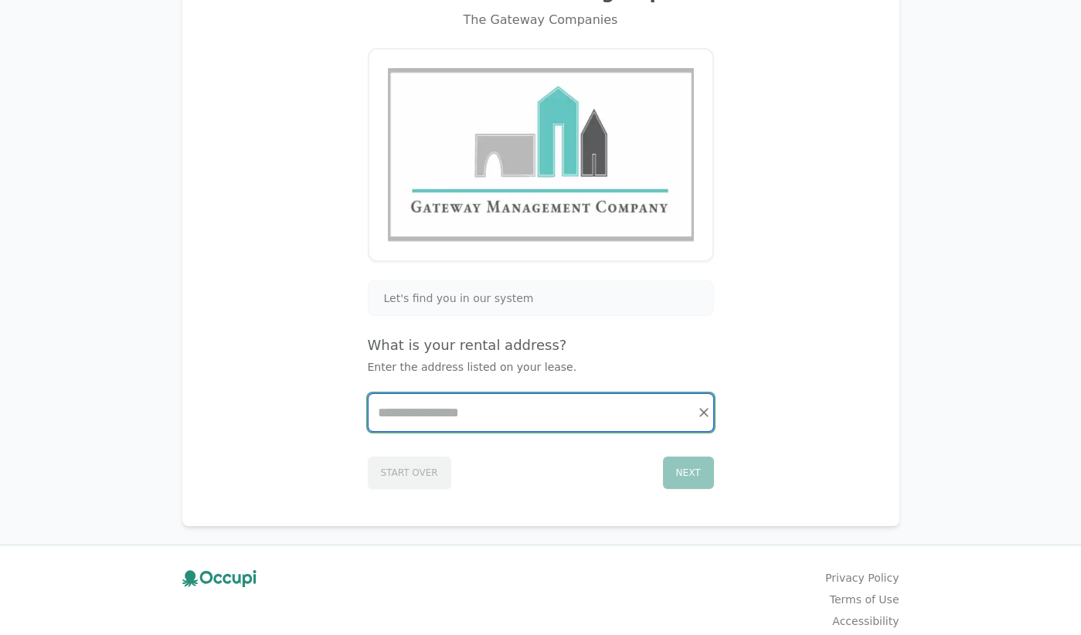
scroll to position [0, 0]
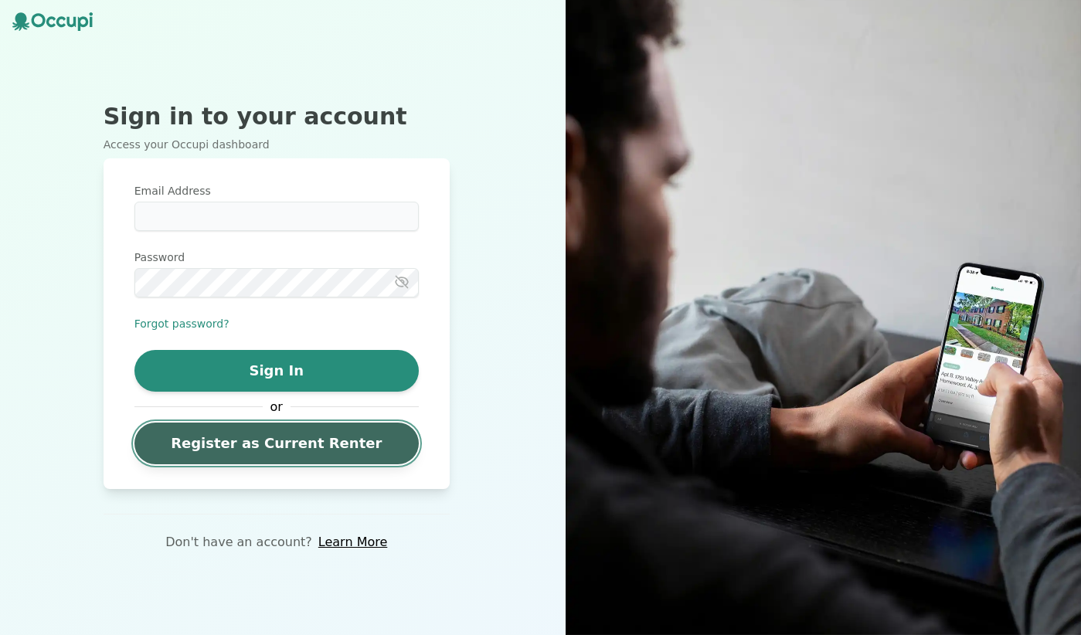
click at [285, 460] on link "Register as Current Renter" at bounding box center [276, 444] width 284 height 42
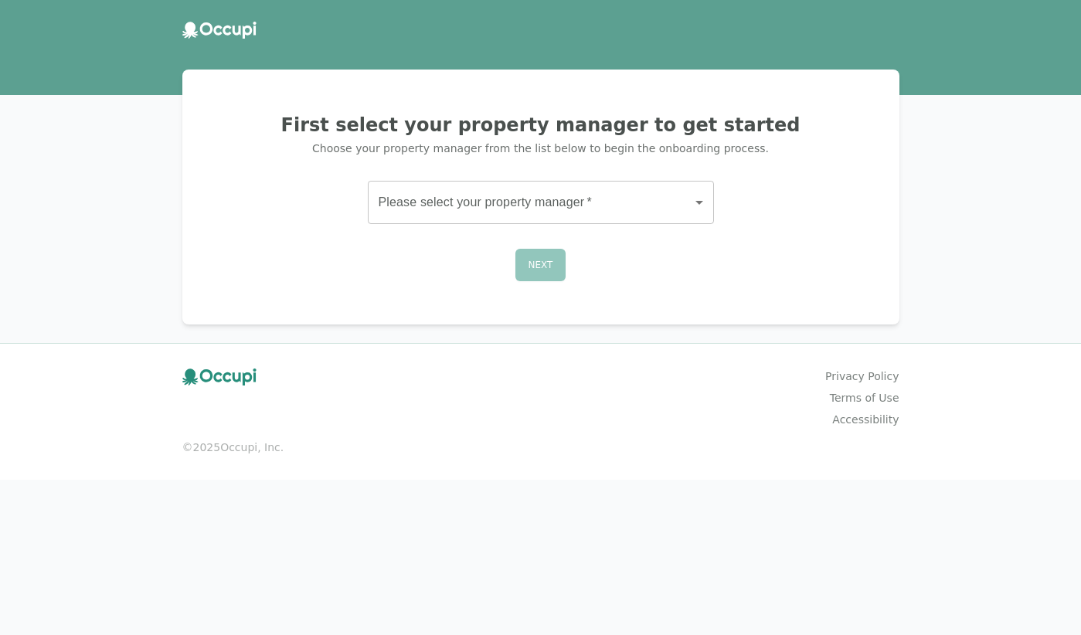
click at [538, 205] on body "First select your property manager to get started Choose your property manager …" at bounding box center [540, 317] width 1081 height 635
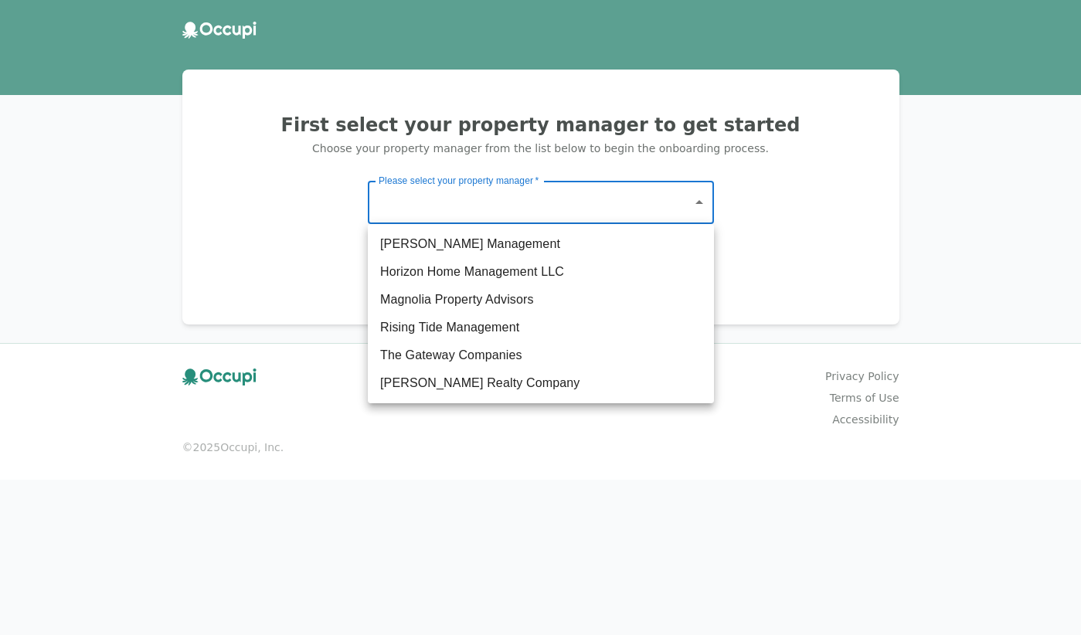
click at [508, 311] on li "Magnolia Property Advisors" at bounding box center [541, 300] width 346 height 28
type input "**********"
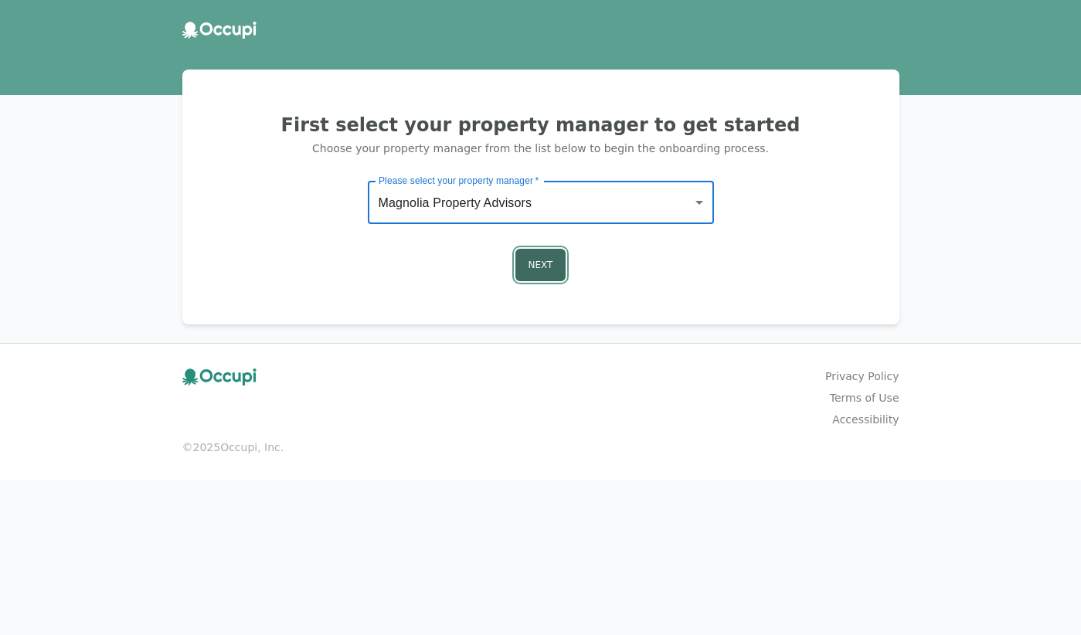
click at [528, 265] on button "Next" at bounding box center [540, 265] width 51 height 32
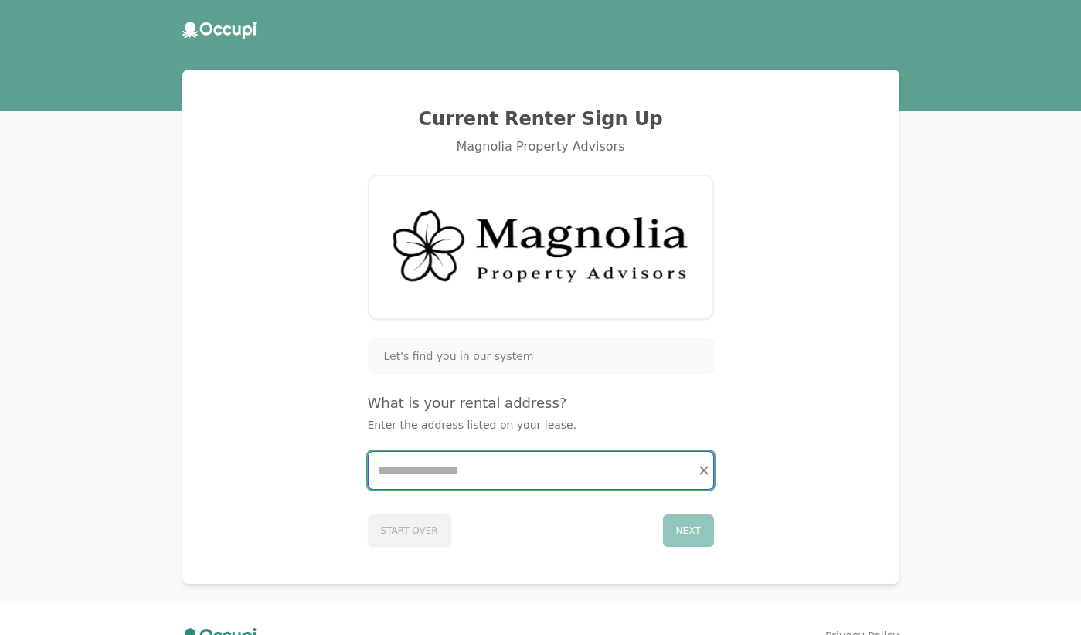
click at [481, 474] on input "Start typing..." at bounding box center [540, 470] width 345 height 37
type input "*"
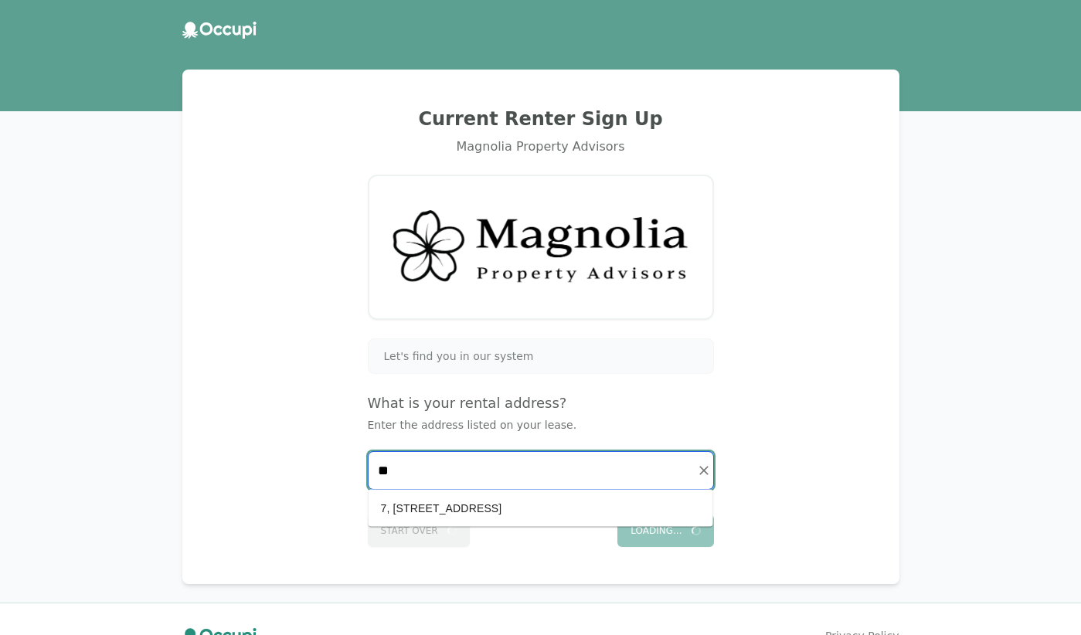
type input "*"
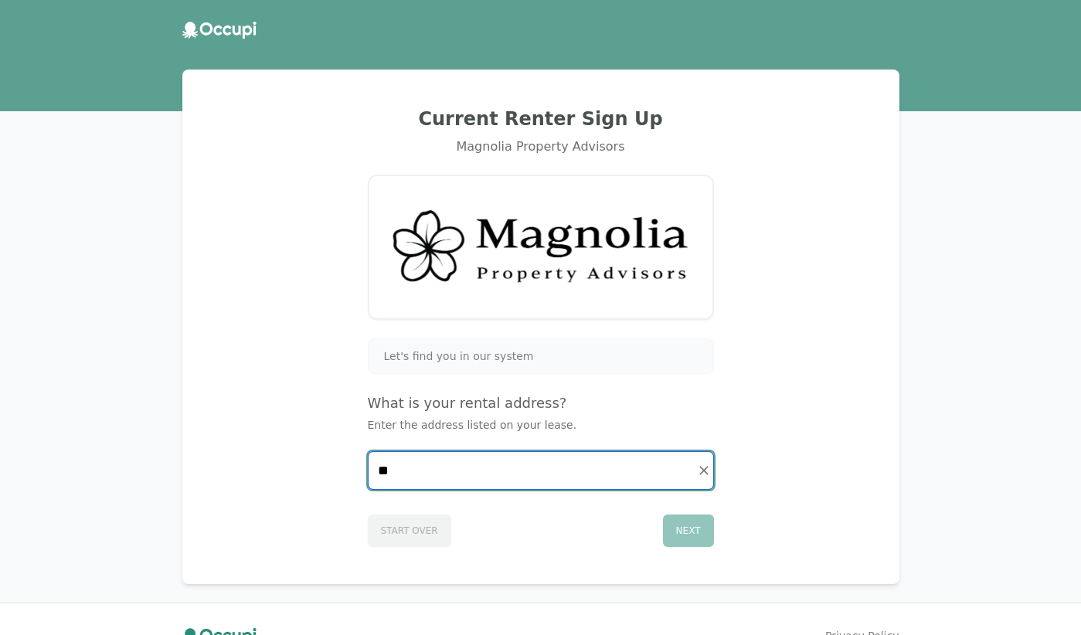
type input "*"
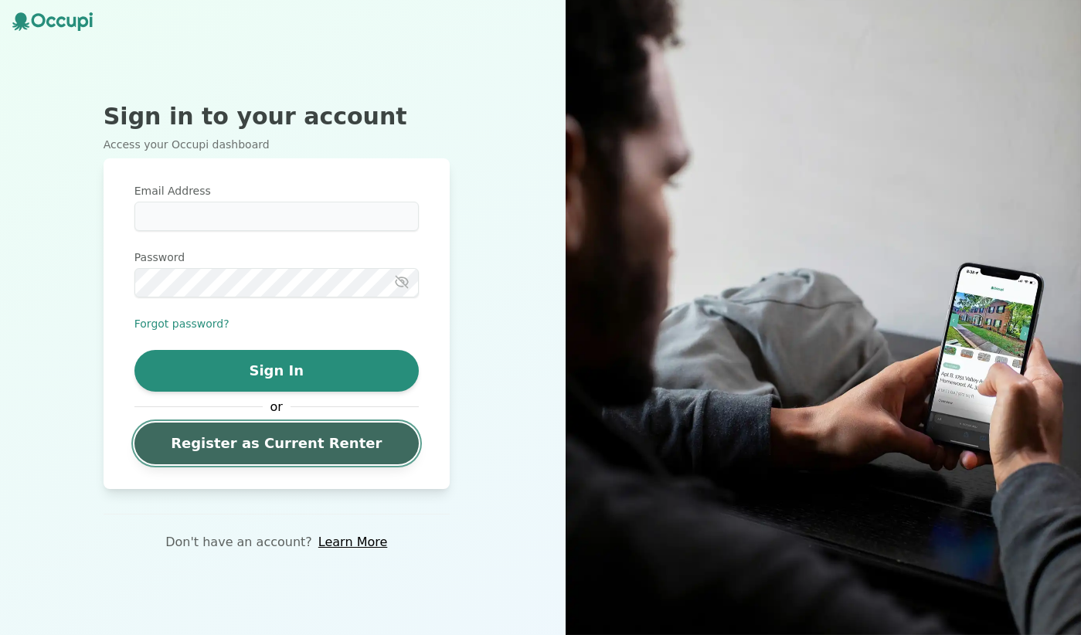
click at [263, 433] on link "Register as Current Renter" at bounding box center [276, 444] width 284 height 42
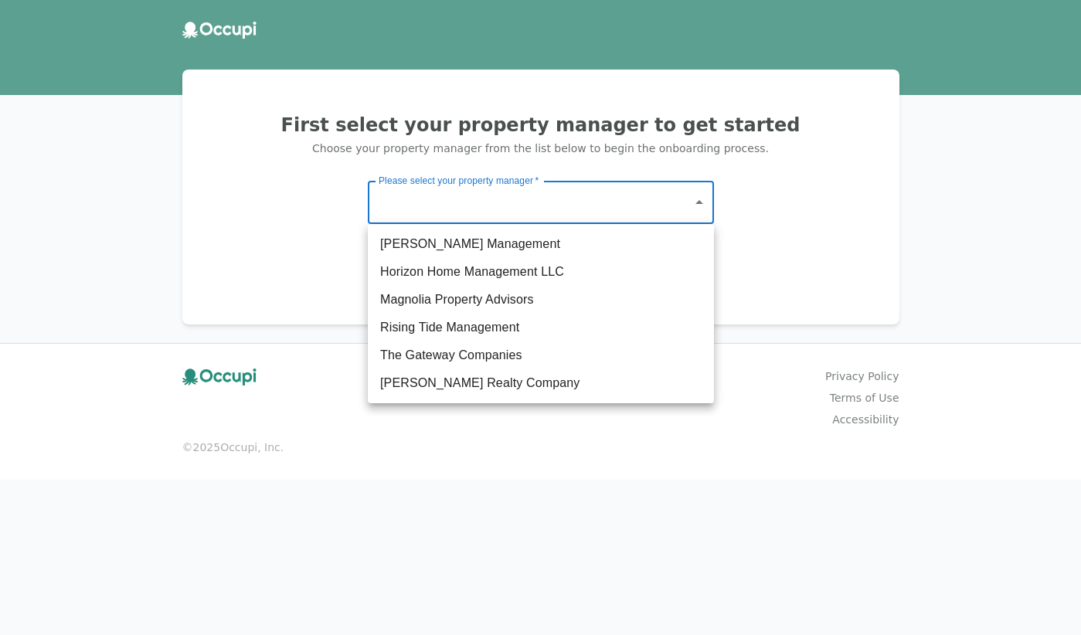
click at [514, 219] on body "First select your property manager to get started Choose your property manager …" at bounding box center [540, 317] width 1081 height 635
click at [560, 268] on li "Horizon Home Management LLC" at bounding box center [541, 272] width 346 height 28
type input "**********"
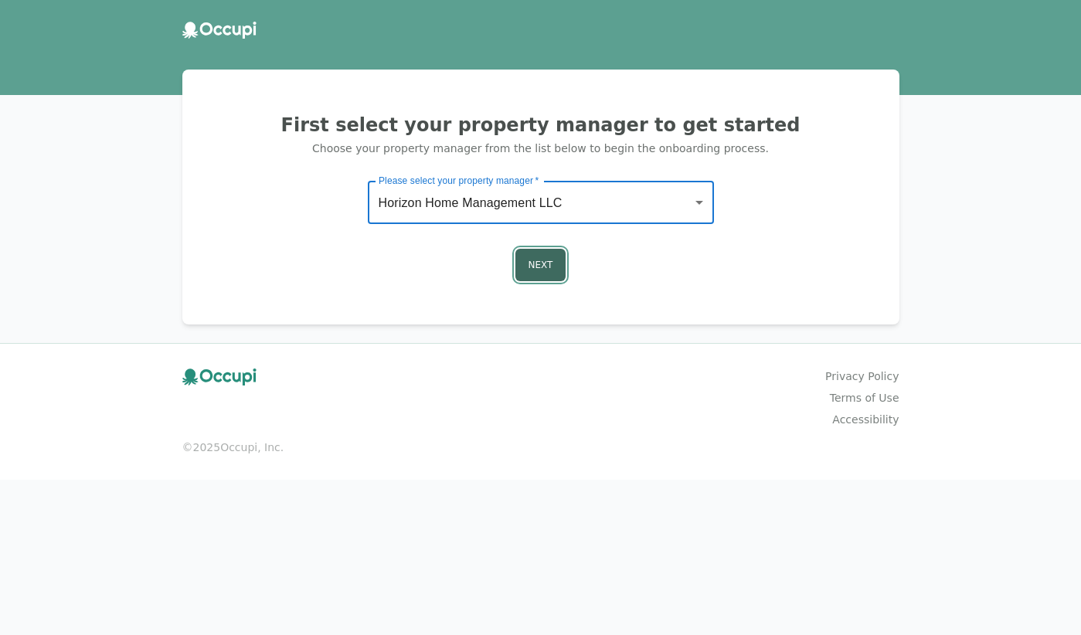
click at [539, 268] on button "Next" at bounding box center [540, 265] width 51 height 32
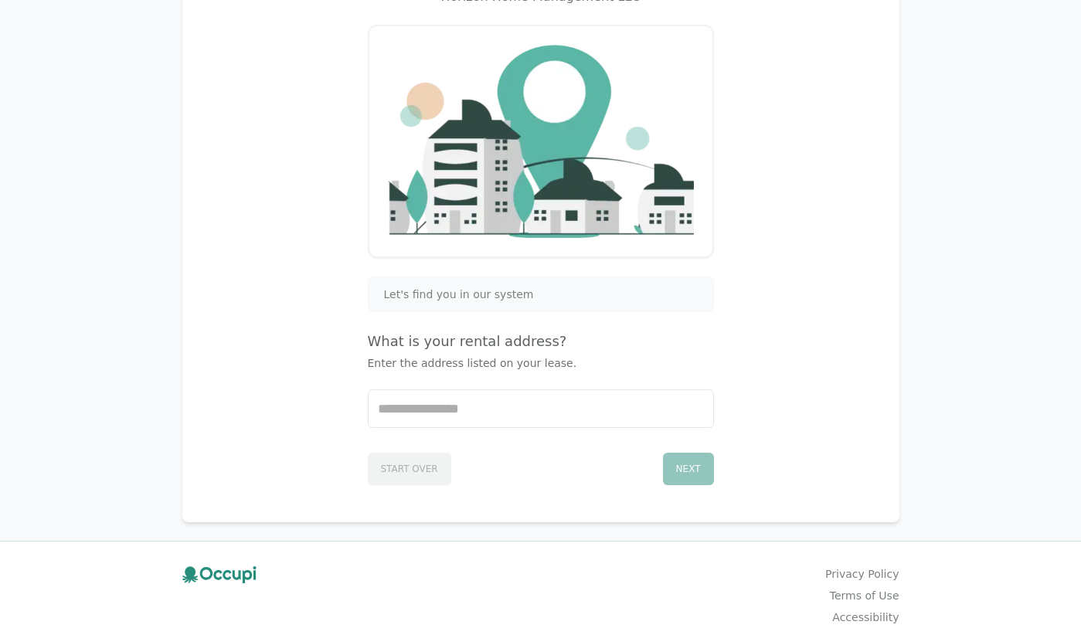
scroll to position [151, 0]
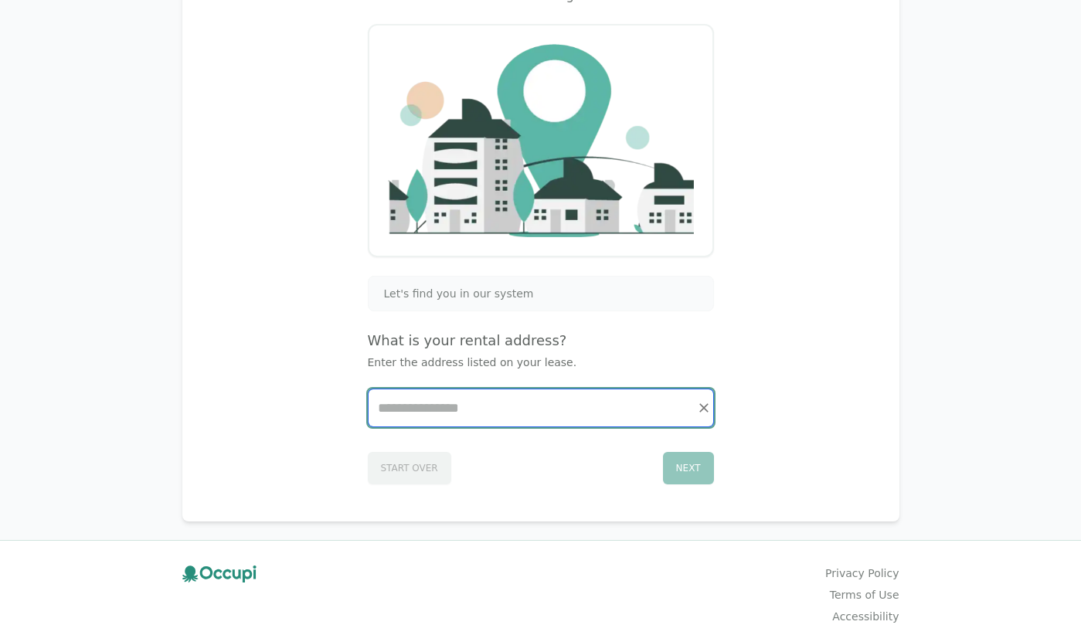
click at [420, 413] on input "Start typing..." at bounding box center [540, 407] width 345 height 37
type input "*"
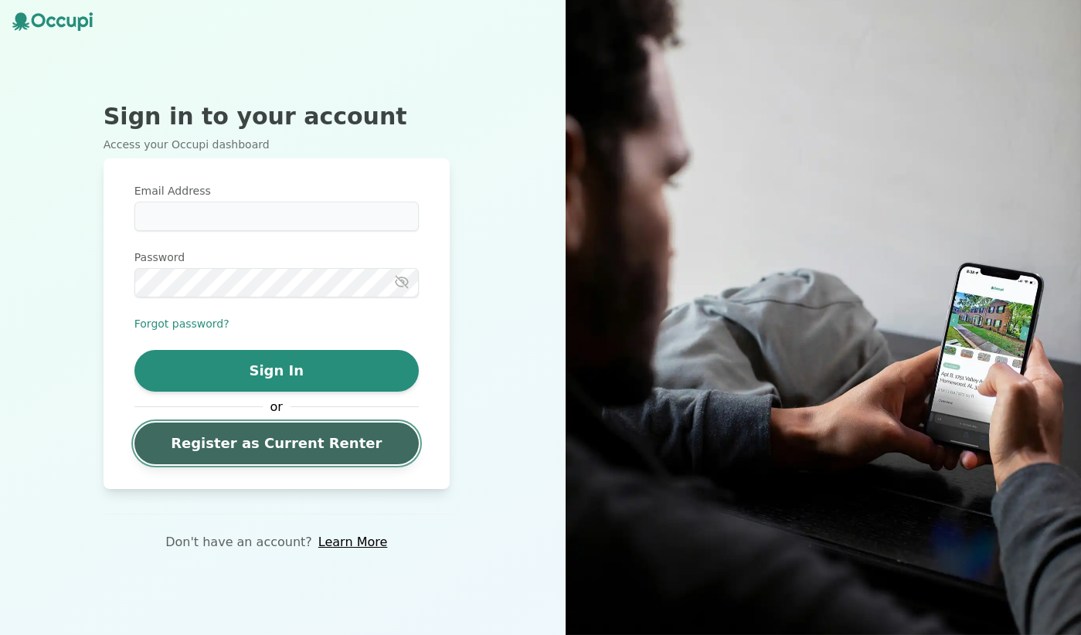
click at [279, 445] on link "Register as Current Renter" at bounding box center [276, 444] width 284 height 42
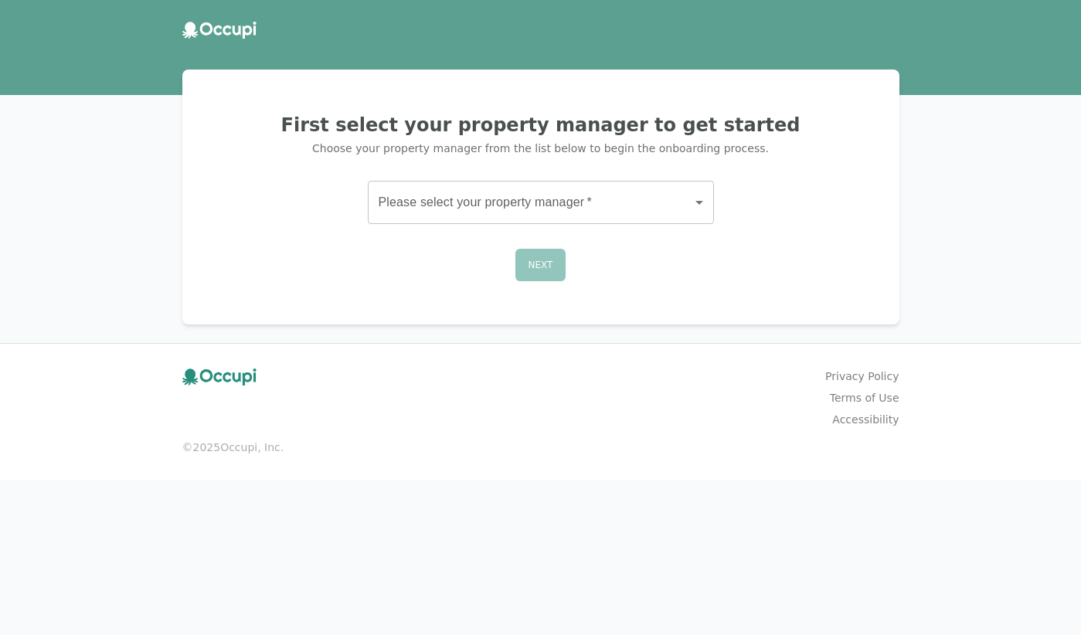
click at [497, 192] on body "First select your property manager to get started Choose your property manager …" at bounding box center [540, 317] width 1081 height 635
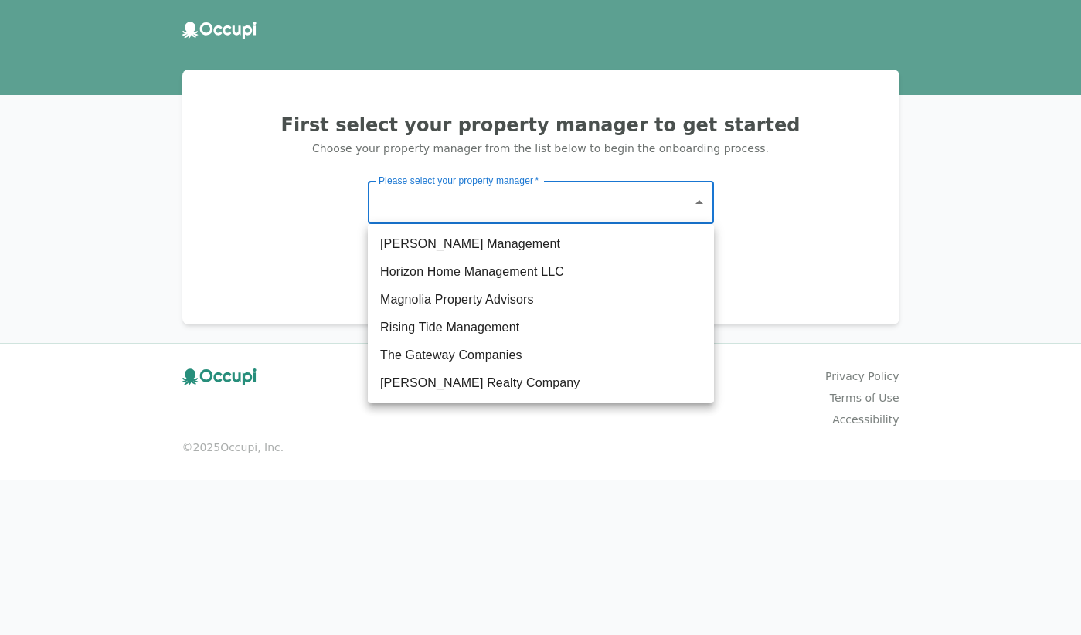
click at [492, 393] on li "[PERSON_NAME] Realty Company" at bounding box center [541, 383] width 346 height 28
type input "**********"
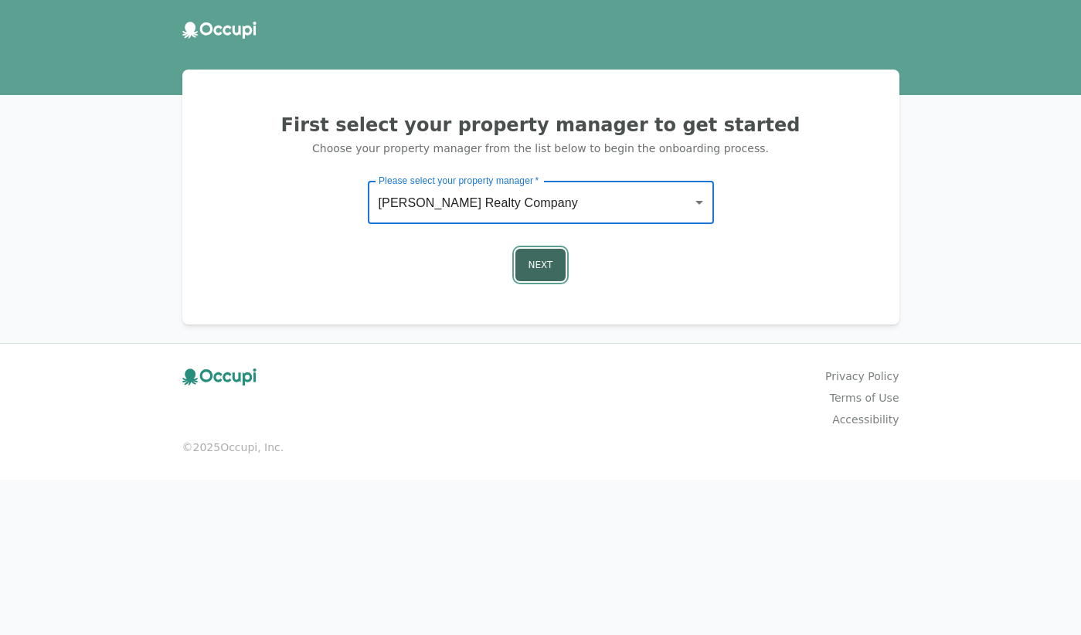
click at [546, 268] on button "Next" at bounding box center [540, 265] width 51 height 32
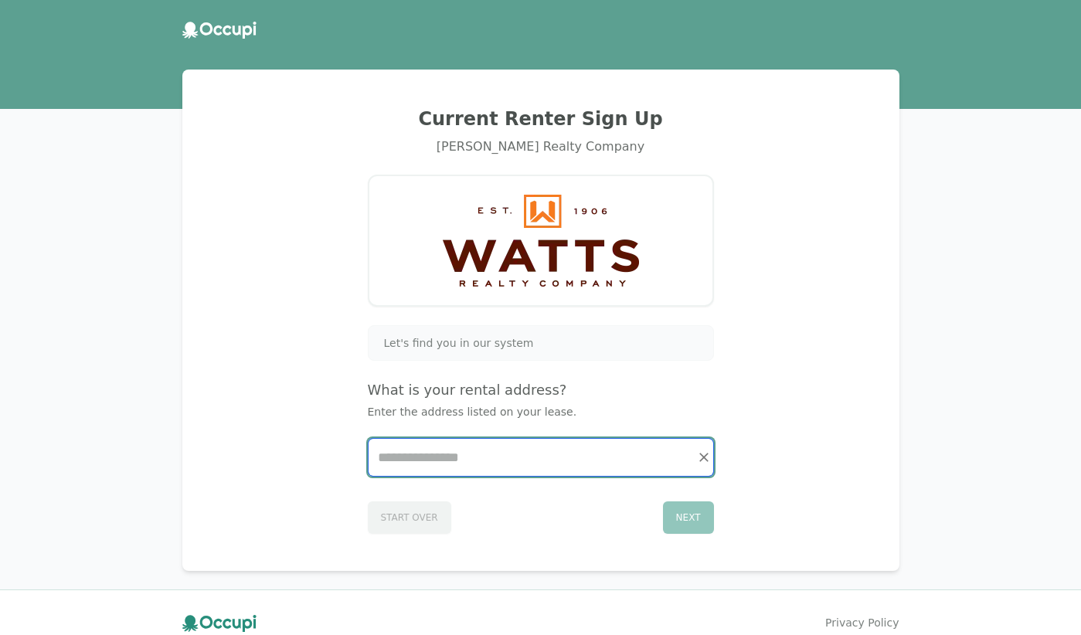
click at [501, 460] on input "Start typing..." at bounding box center [540, 457] width 345 height 37
type input "*"
type input "**********"
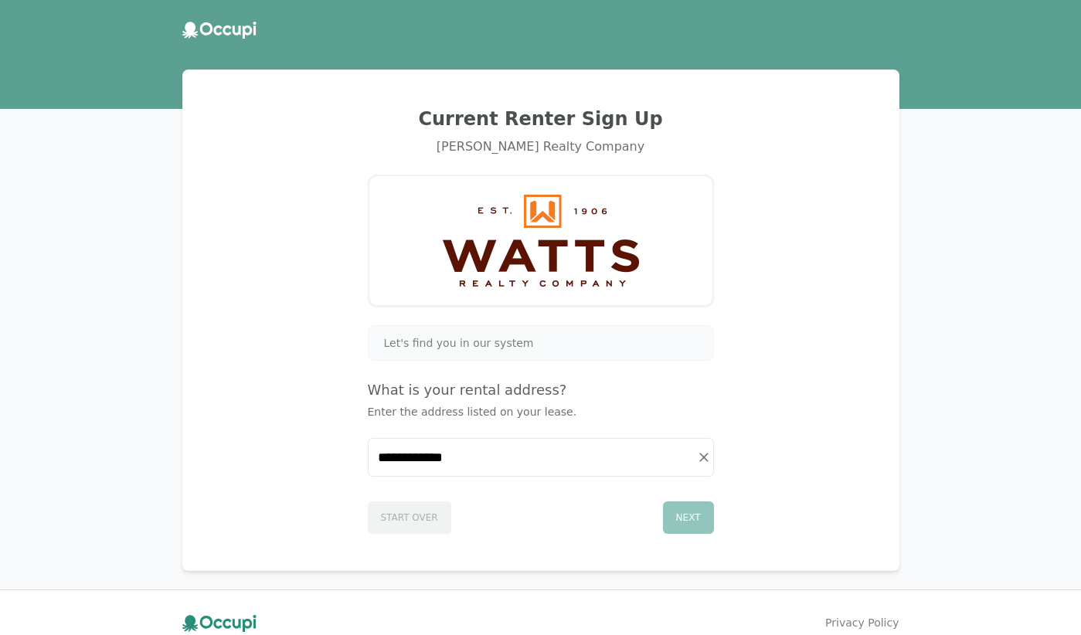
click at [521, 267] on img at bounding box center [541, 241] width 196 height 92
click at [444, 348] on span "Let's find you in our system" at bounding box center [459, 342] width 150 height 15
click at [226, 26] on icon at bounding box center [226, 30] width 8 height 10
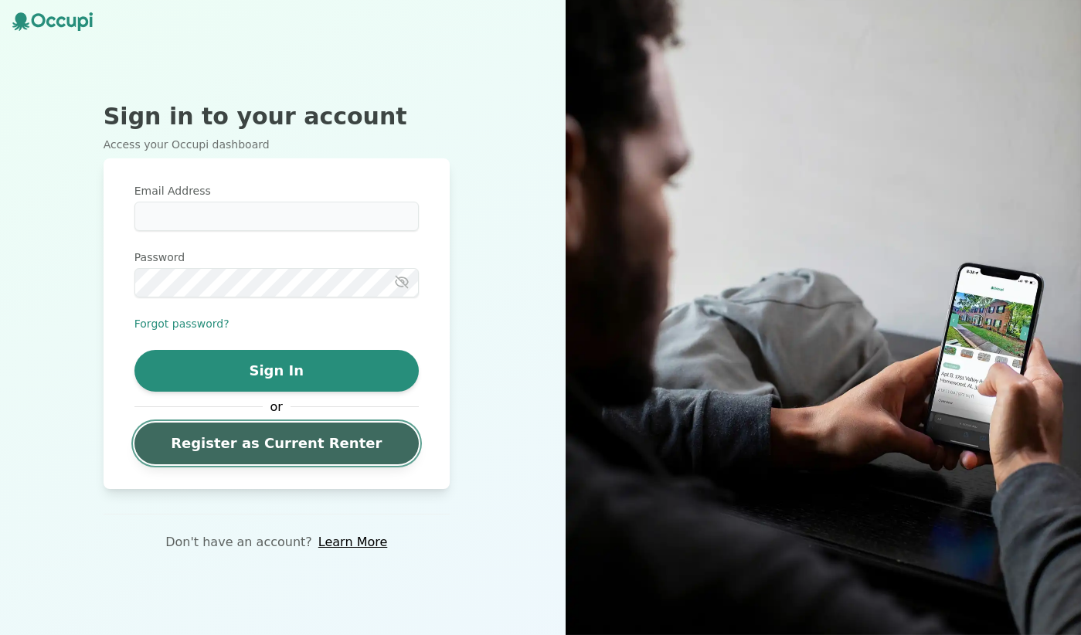
click at [273, 443] on link "Register as Current Renter" at bounding box center [276, 444] width 284 height 42
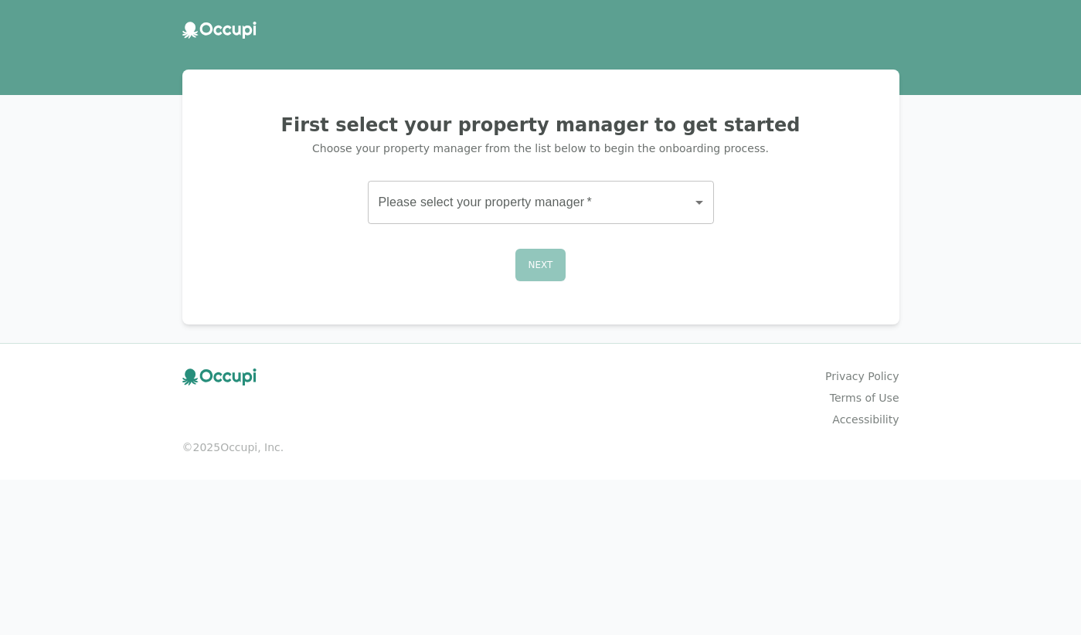
click at [594, 209] on body "First select your property manager to get started Choose your property manager …" at bounding box center [540, 317] width 1081 height 635
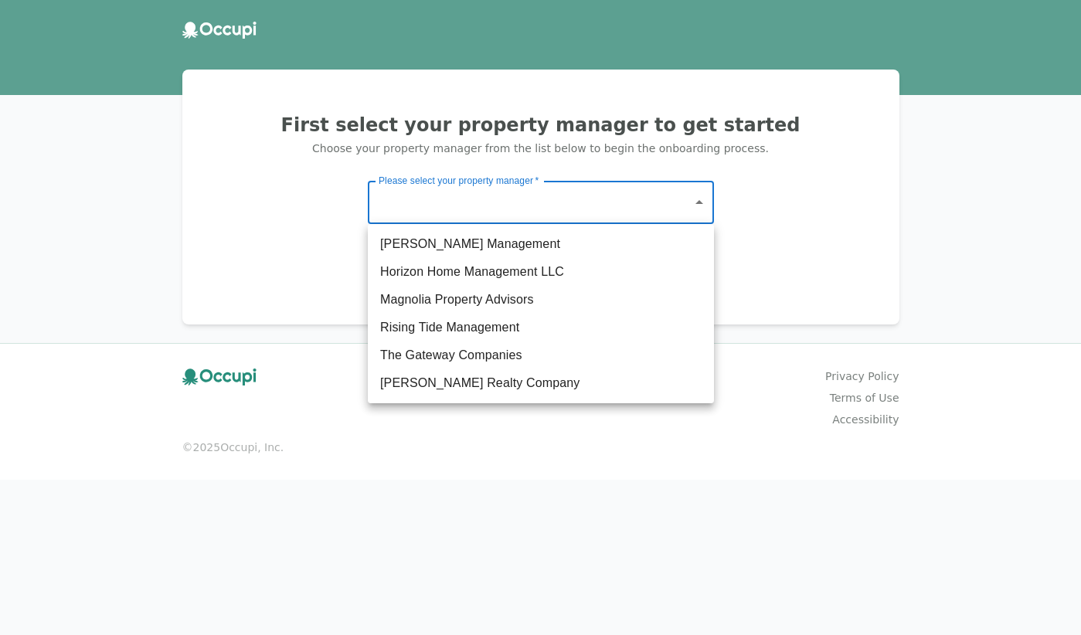
click at [487, 352] on li "The Gateway Companies" at bounding box center [541, 355] width 346 height 28
type input "**********"
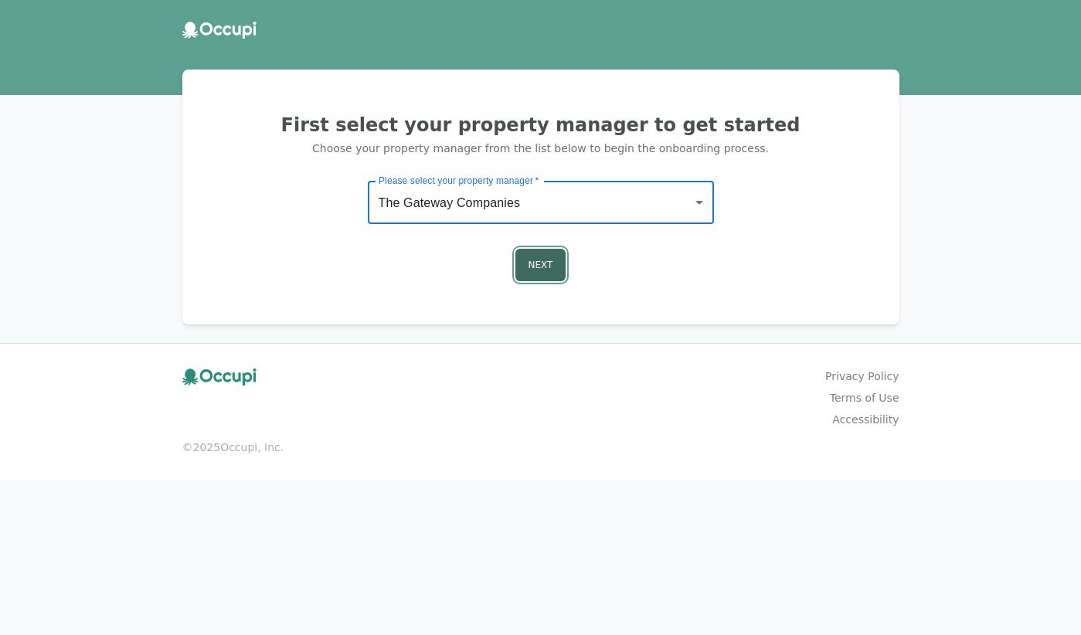
click at [547, 267] on button "Next" at bounding box center [540, 265] width 51 height 32
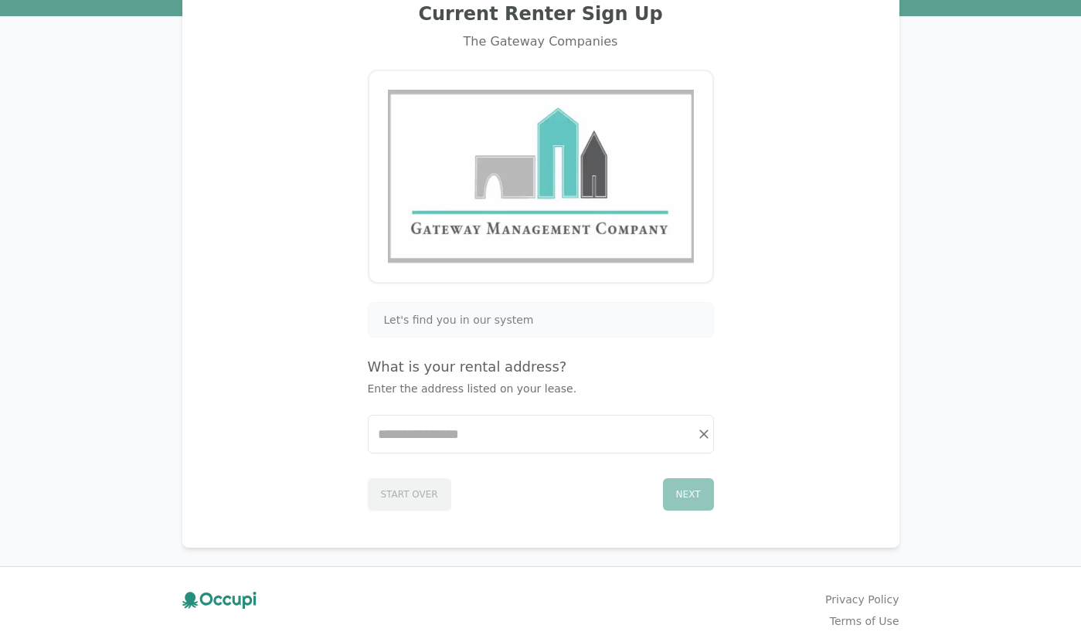
scroll to position [127, 0]
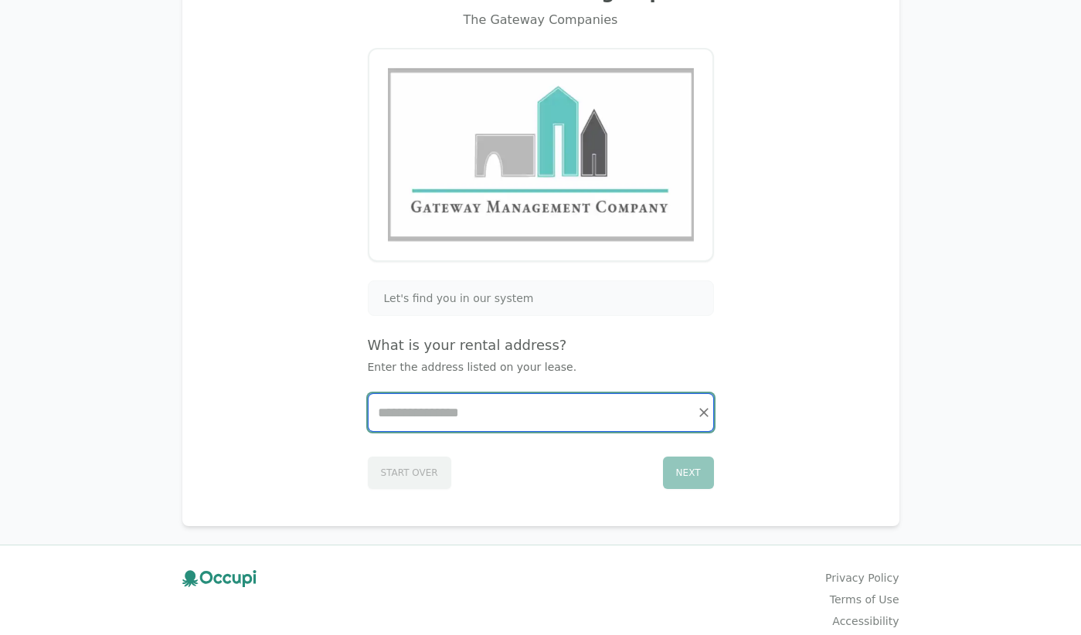
click at [454, 413] on input "Start typing..." at bounding box center [540, 412] width 345 height 37
type input "*"
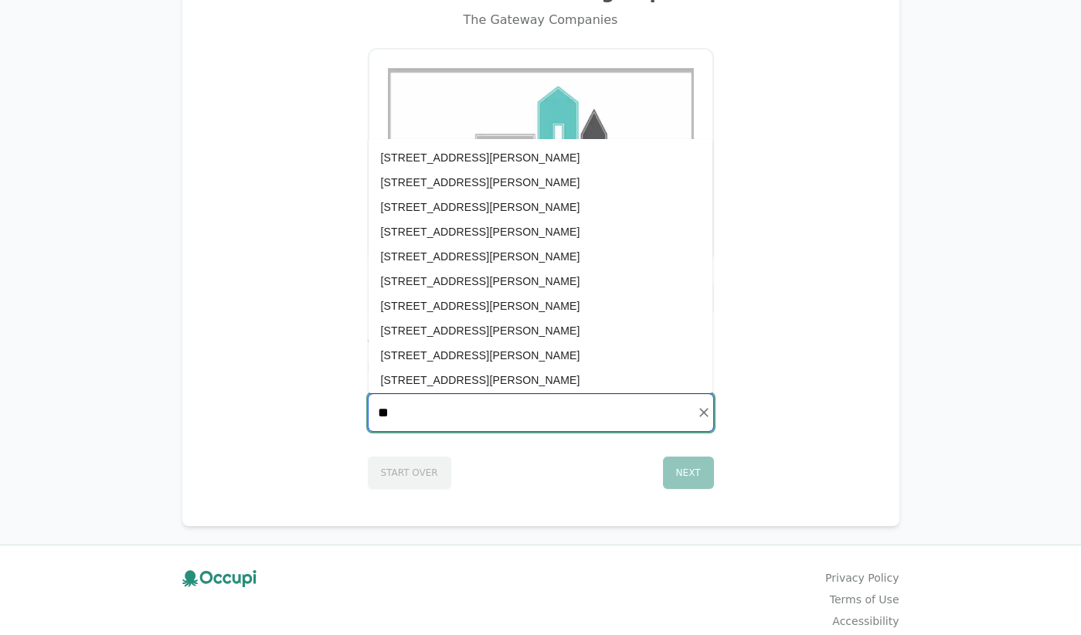
type input "*"
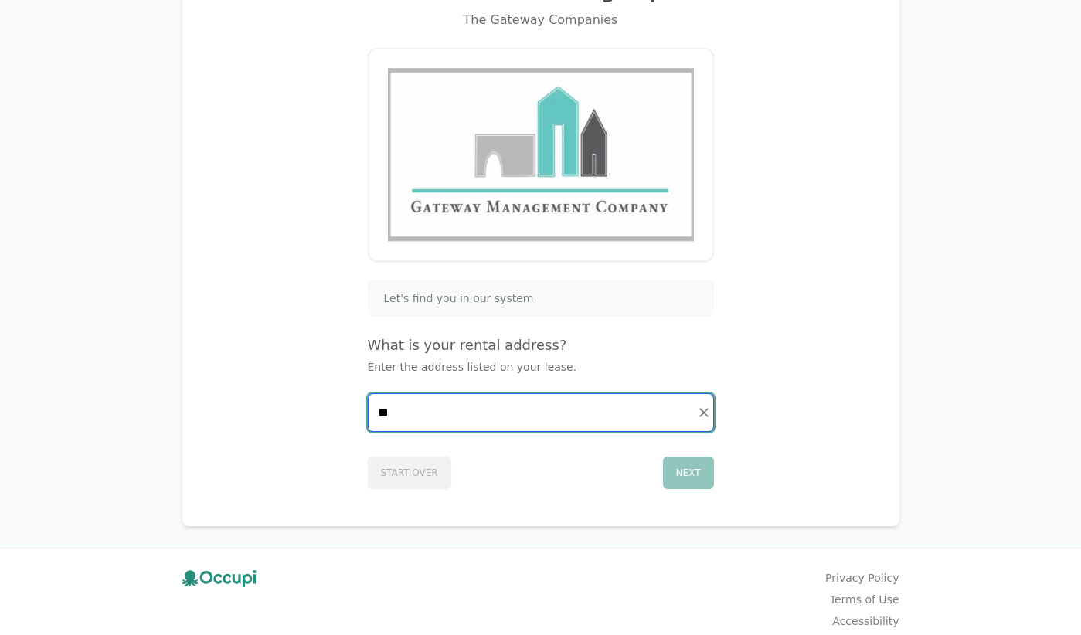
type input "*"
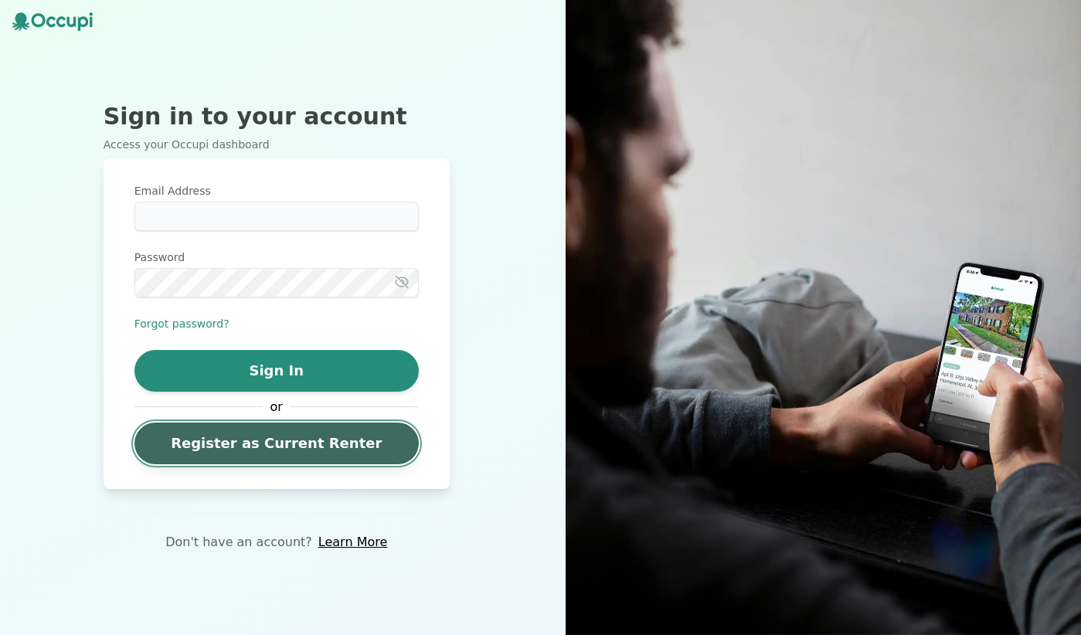
click at [326, 443] on link "Register as Current Renter" at bounding box center [276, 444] width 284 height 42
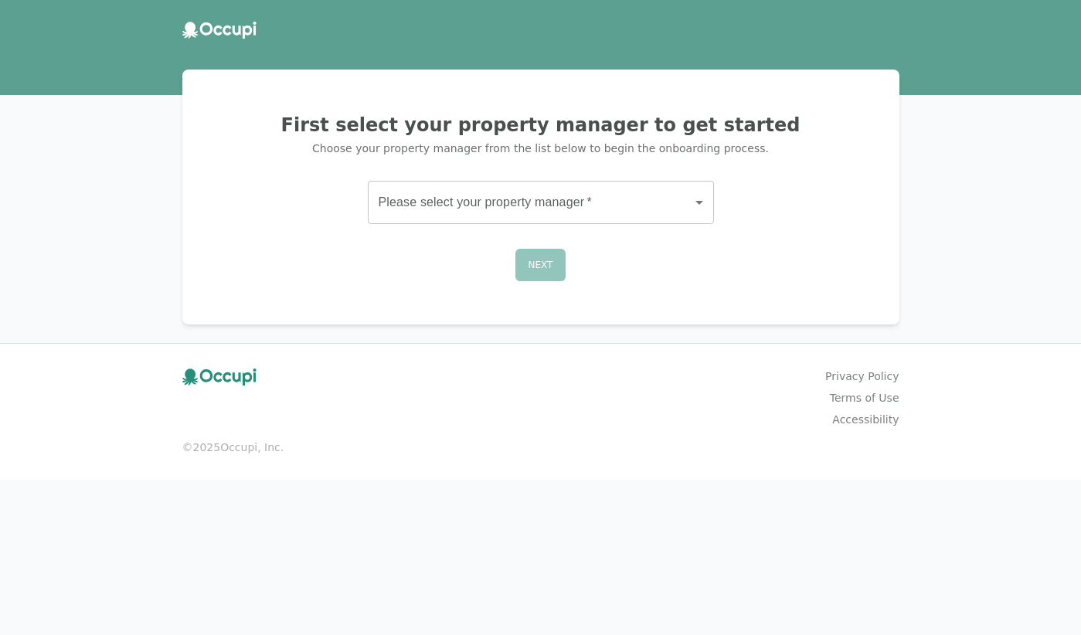
click at [545, 208] on body "First select your property manager to get started Choose your property manager …" at bounding box center [540, 317] width 1081 height 635
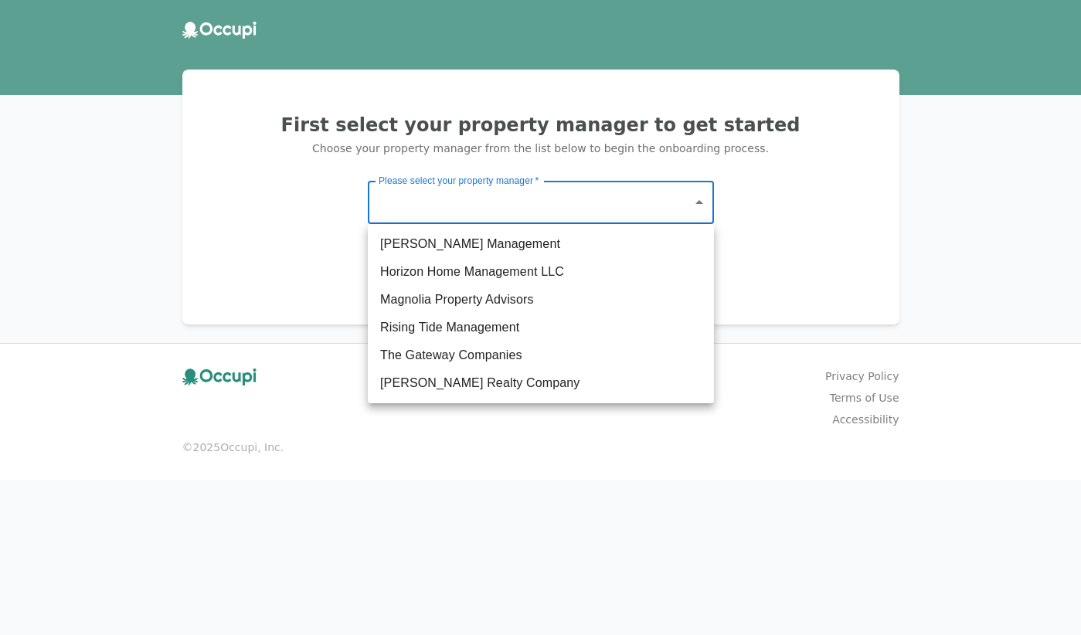
click at [491, 253] on li "[PERSON_NAME] Management" at bounding box center [541, 244] width 346 height 28
type input "*******"
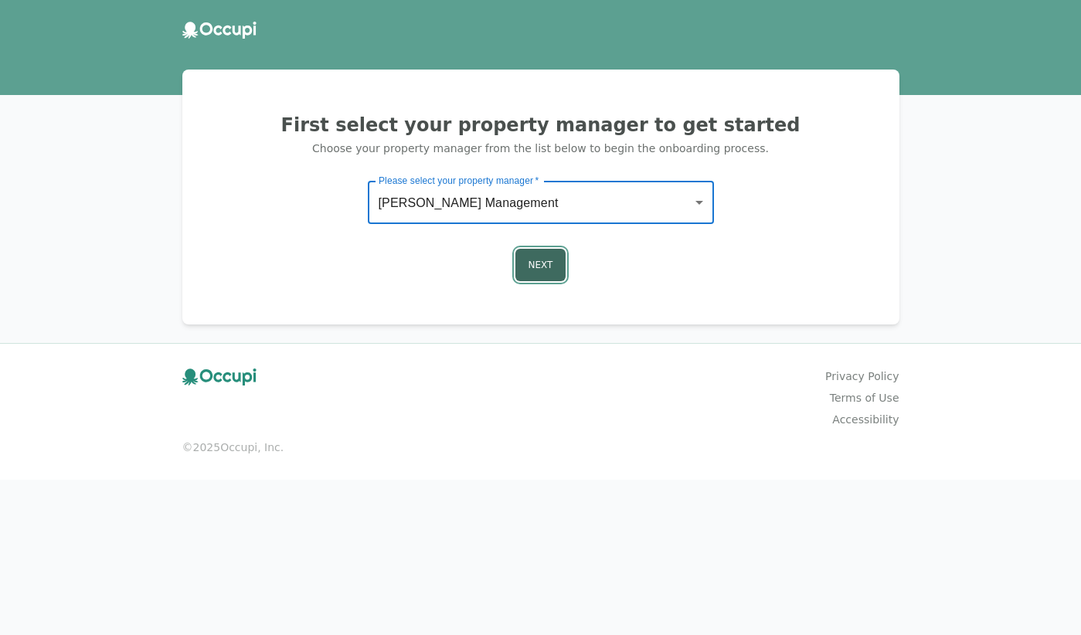
click at [535, 266] on button "Next" at bounding box center [540, 265] width 51 height 32
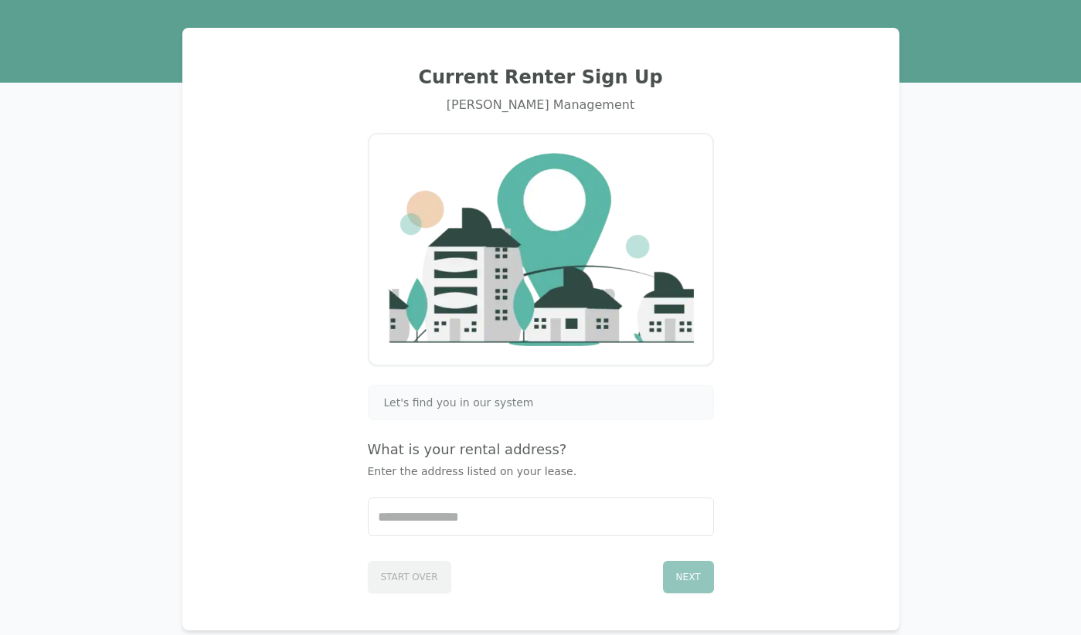
scroll to position [60, 0]
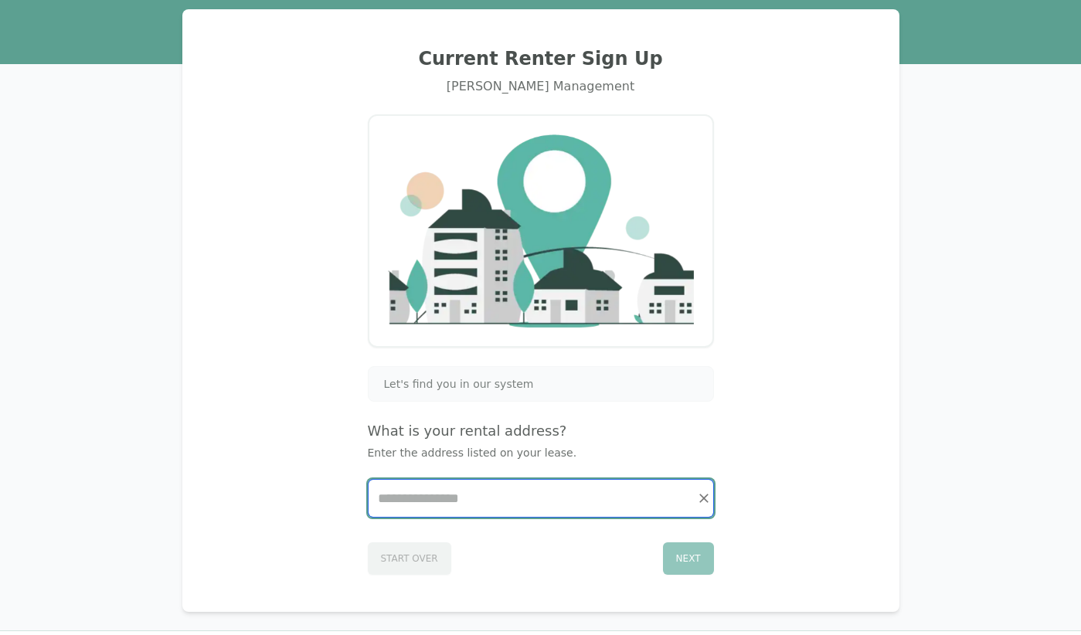
click at [482, 502] on input "Start typing..." at bounding box center [540, 498] width 345 height 37
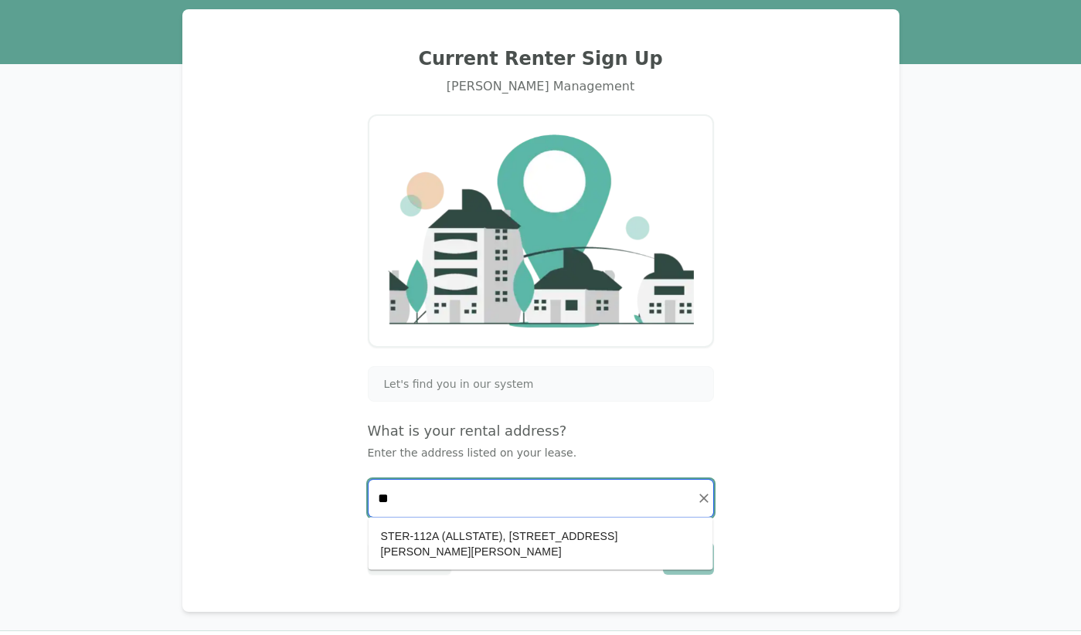
type input "*"
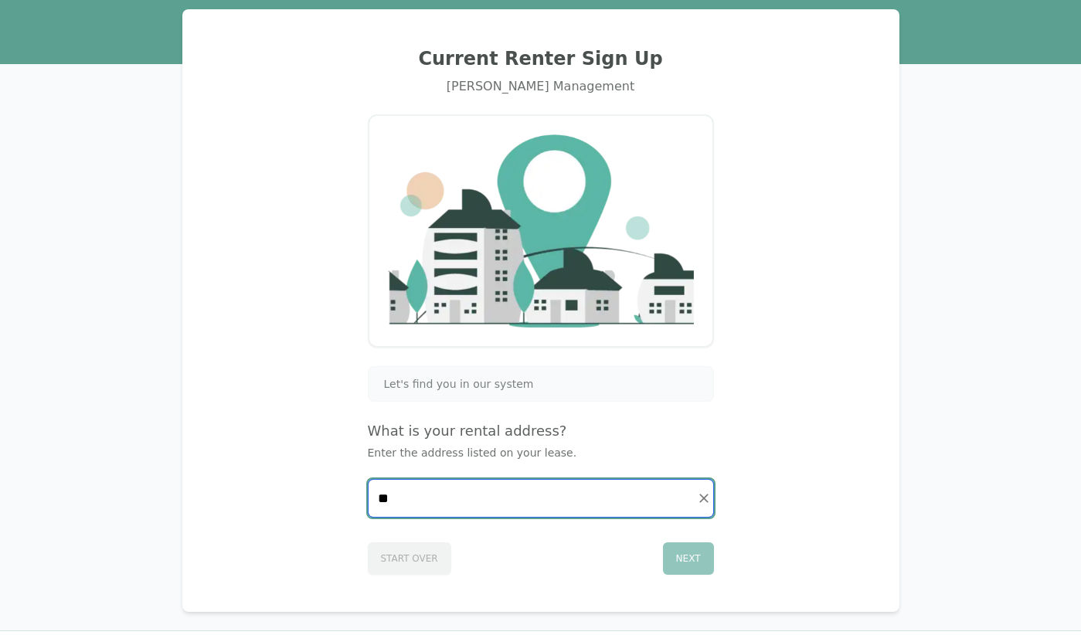
type input "*"
type input "***"
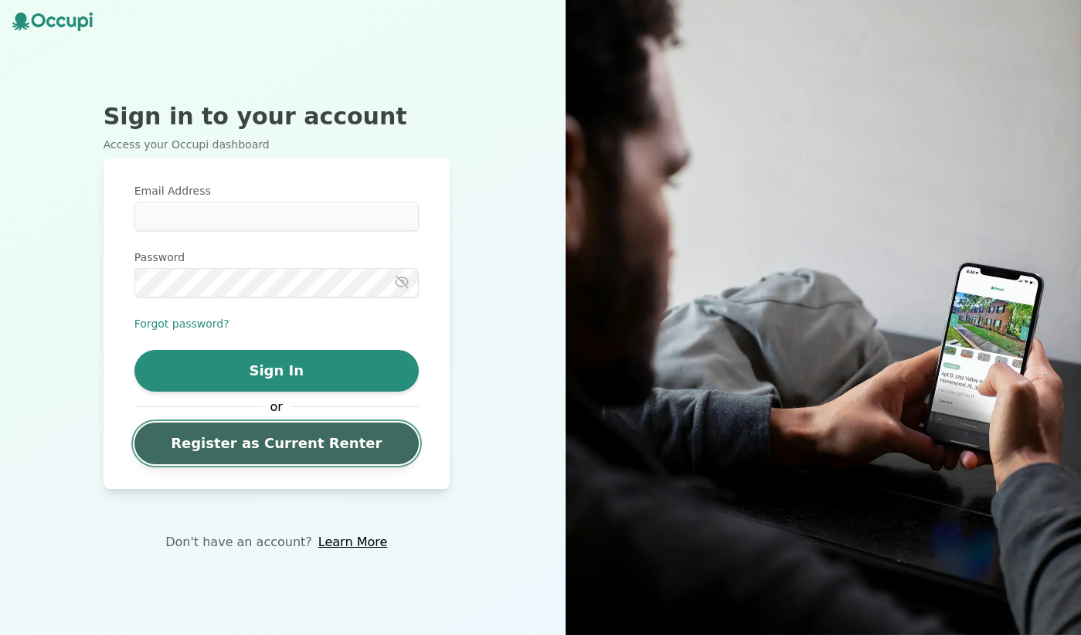
click at [276, 441] on link "Register as Current Renter" at bounding box center [276, 444] width 284 height 42
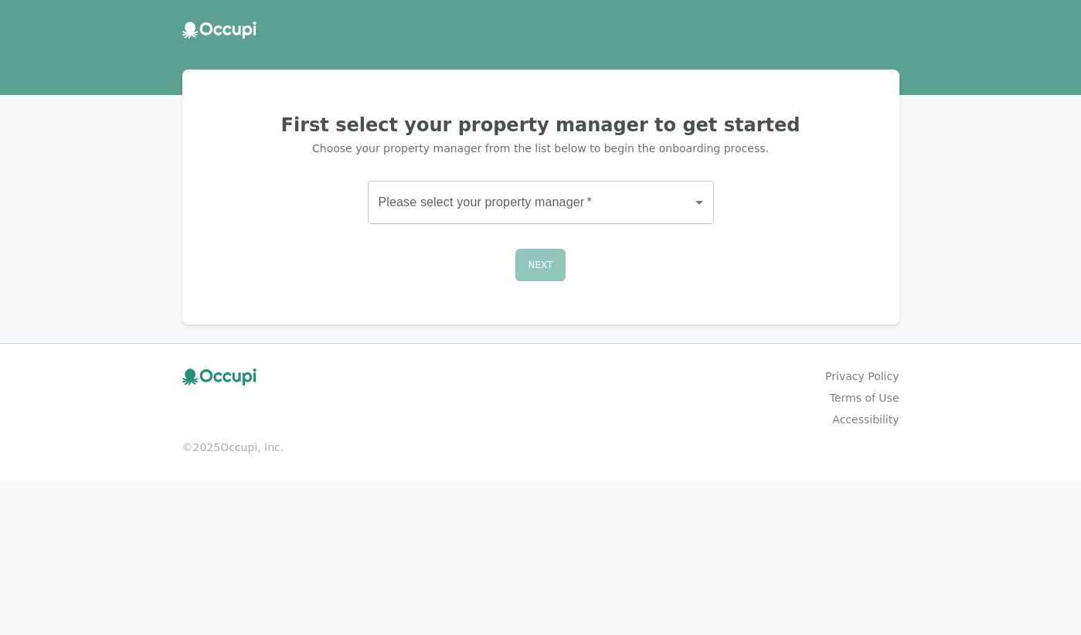
click at [530, 203] on body "First select your property manager to get started Choose your property manager …" at bounding box center [540, 317] width 1081 height 635
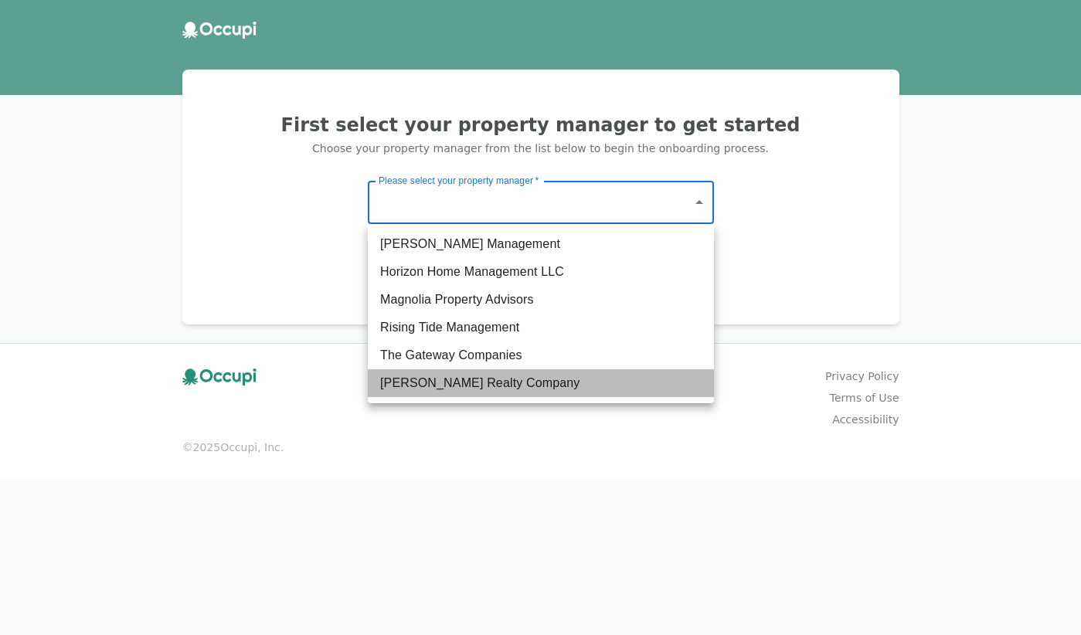
click at [466, 392] on li "[PERSON_NAME] Realty Company" at bounding box center [541, 383] width 346 height 28
type input "**********"
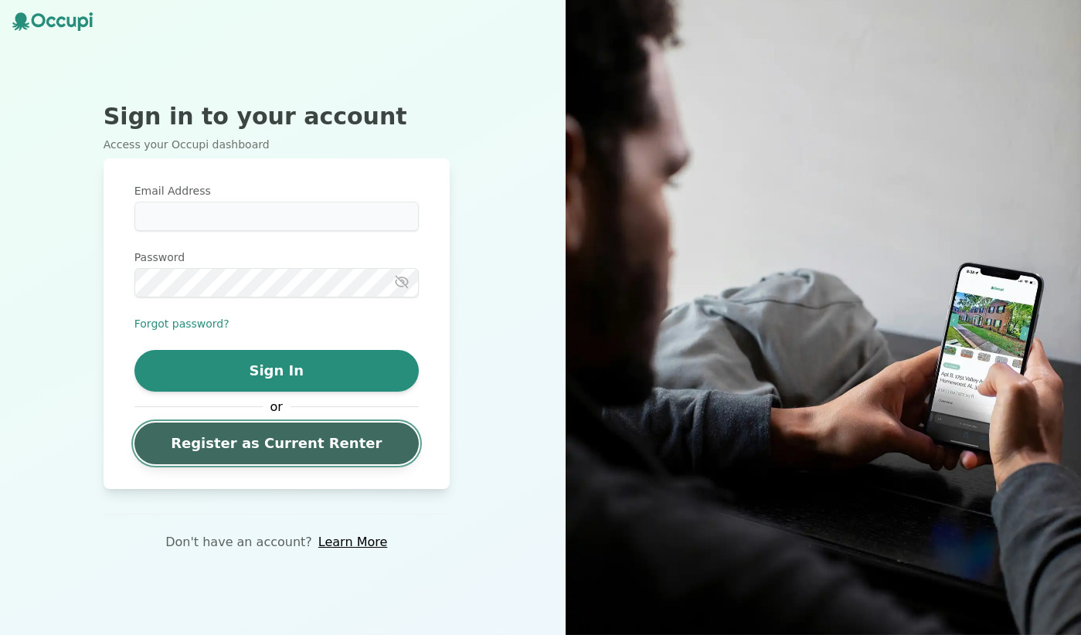
click at [324, 453] on link "Register as Current Renter" at bounding box center [276, 444] width 284 height 42
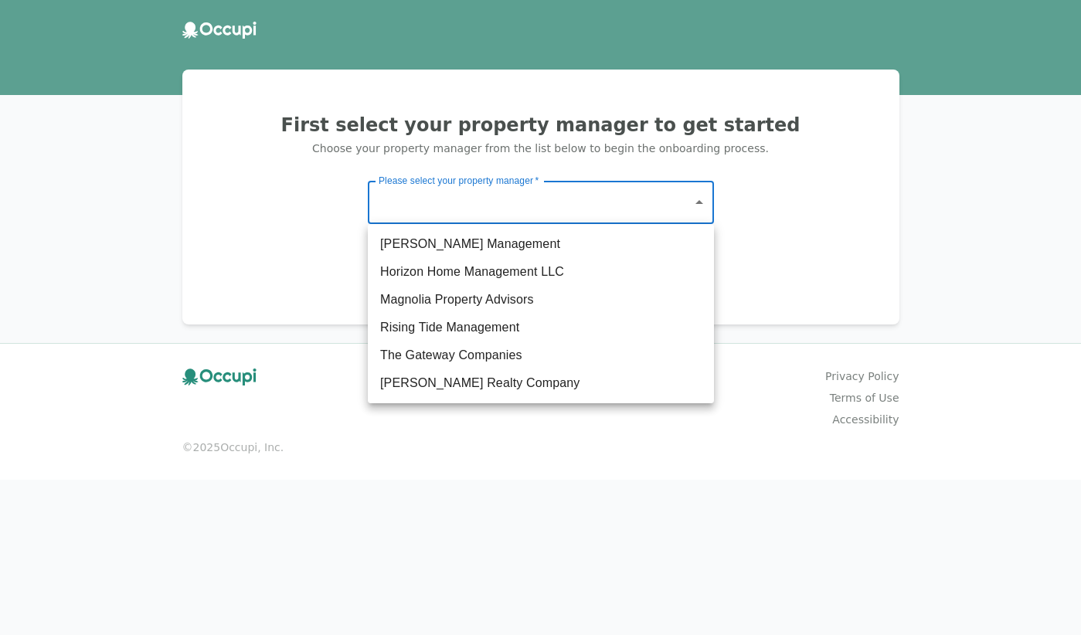
click at [519, 211] on body "First select your property manager to get started Choose your property manager …" at bounding box center [540, 317] width 1081 height 635
click at [519, 211] on div at bounding box center [540, 317] width 1081 height 635
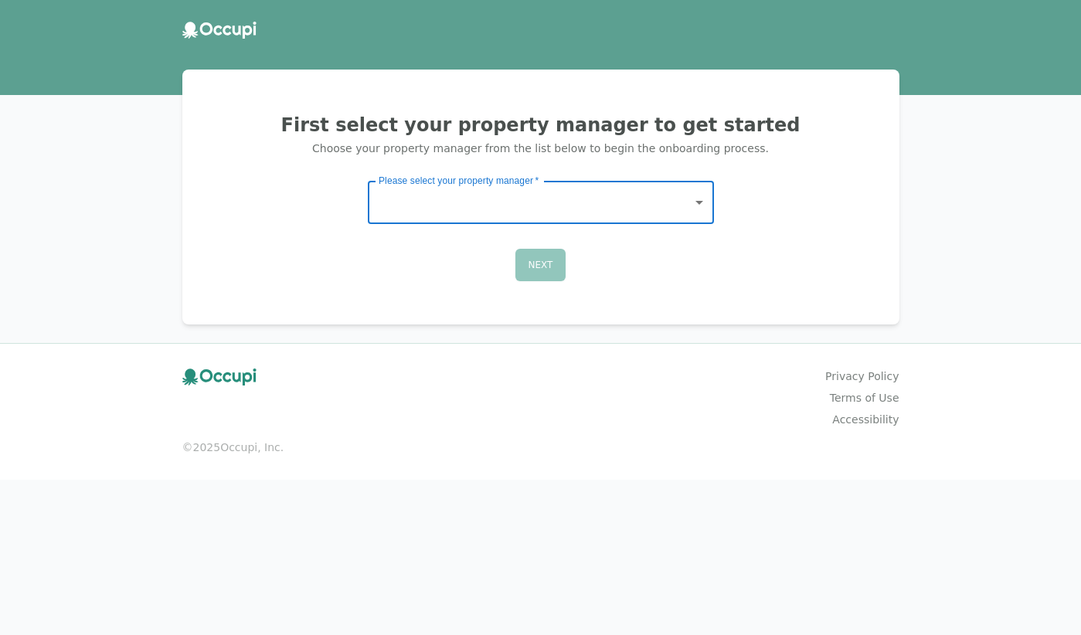
click at [800, 198] on div "First select your property manager to get started Choose your property manager …" at bounding box center [541, 197] width 680 height 218
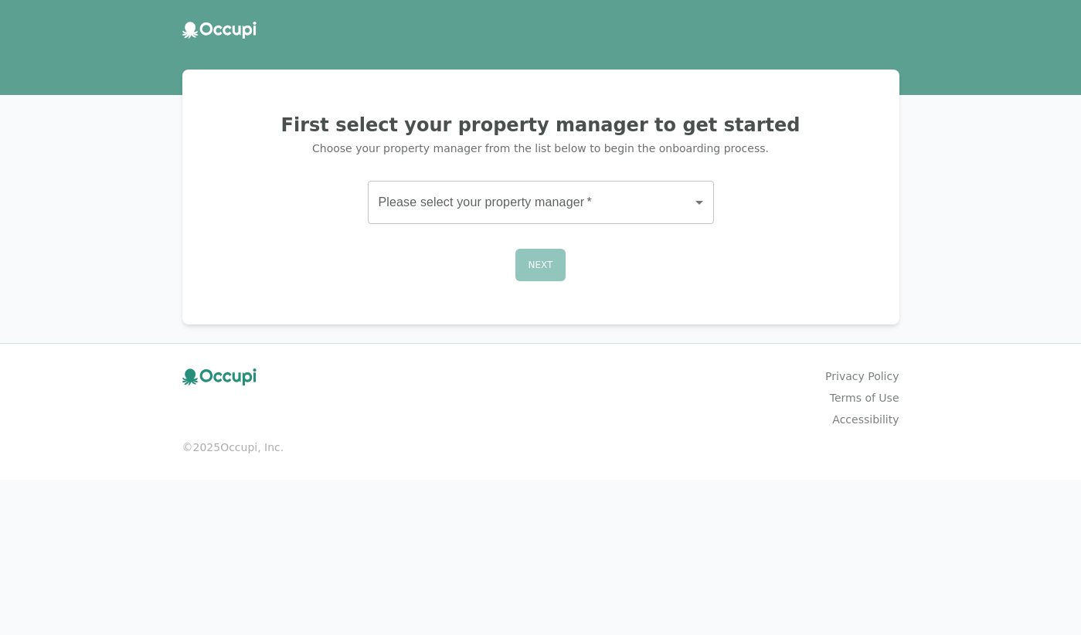
click at [705, 199] on body "First select your property manager to get started Choose your property manager …" at bounding box center [540, 317] width 1081 height 635
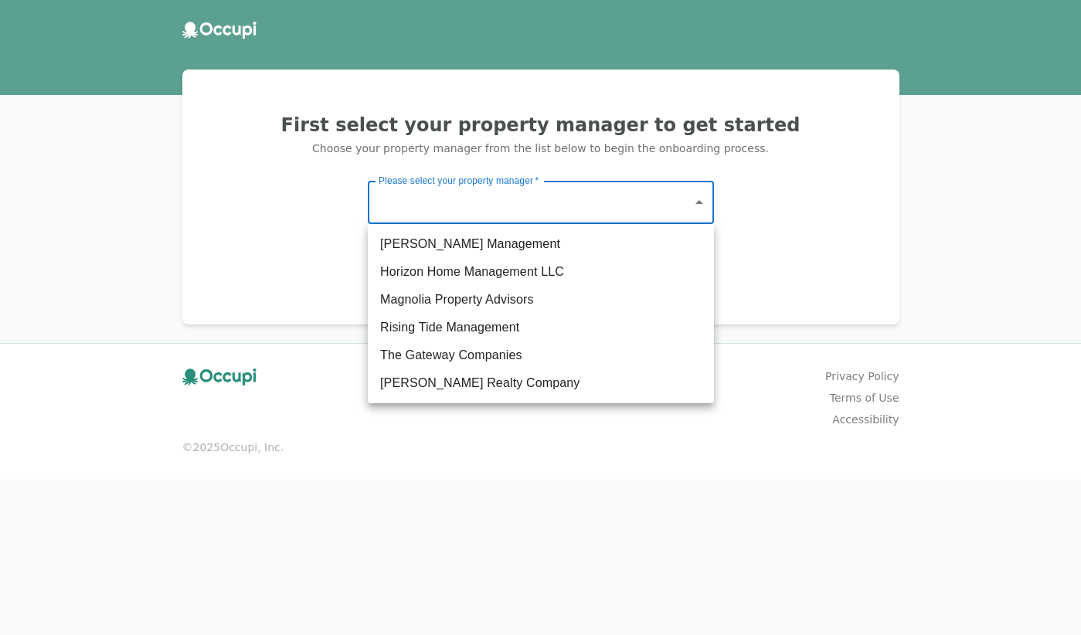
click at [526, 354] on li "The Gateway Companies" at bounding box center [541, 355] width 346 height 28
type input "**********"
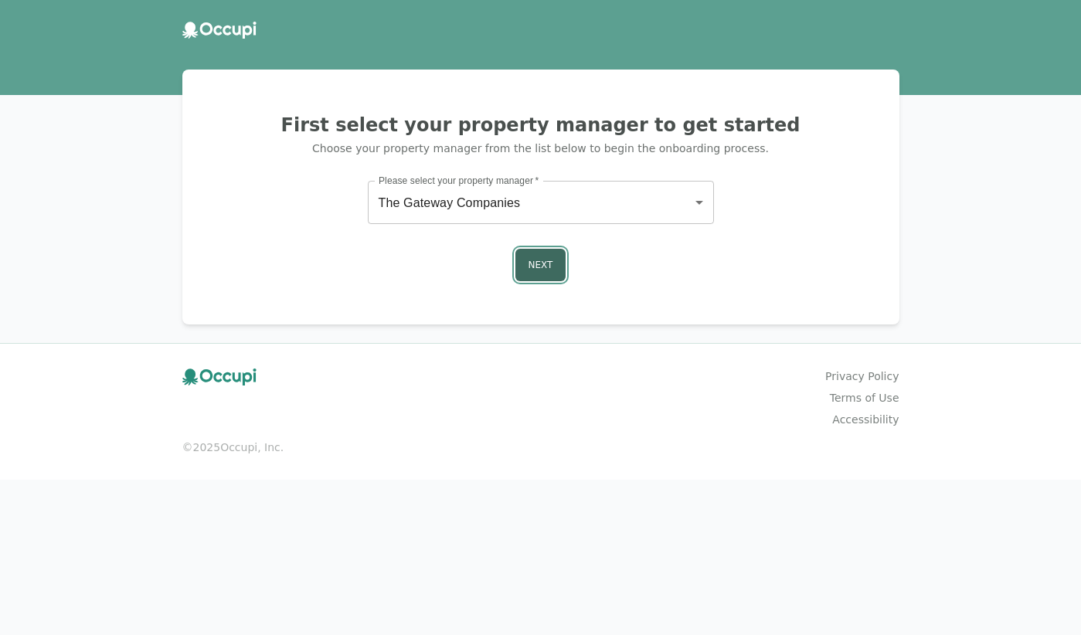
click at [533, 265] on button "Next" at bounding box center [540, 265] width 51 height 32
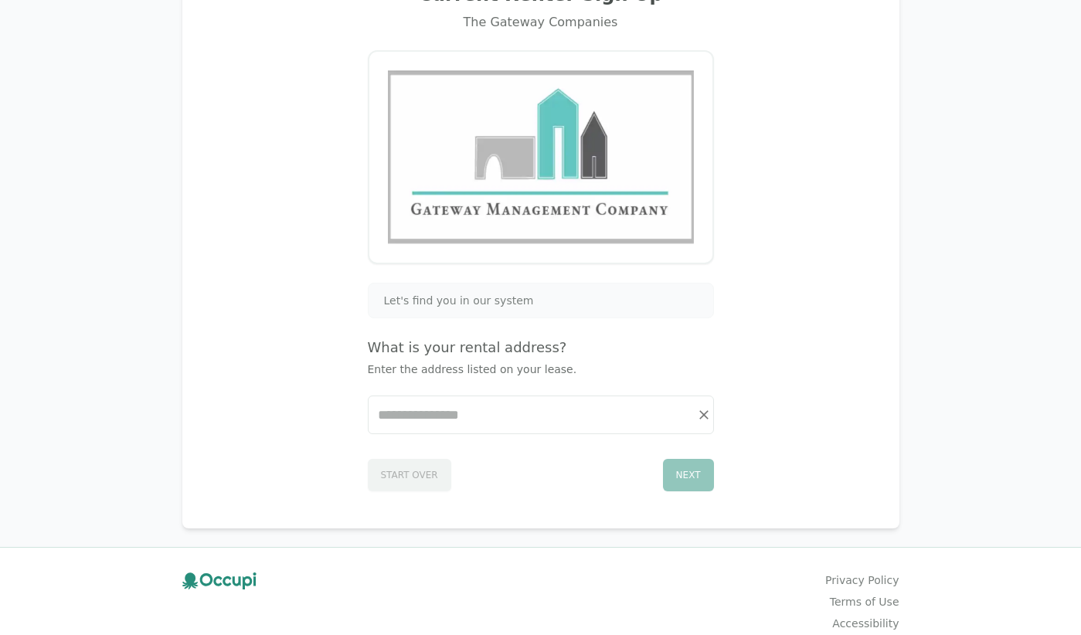
scroll to position [137, 0]
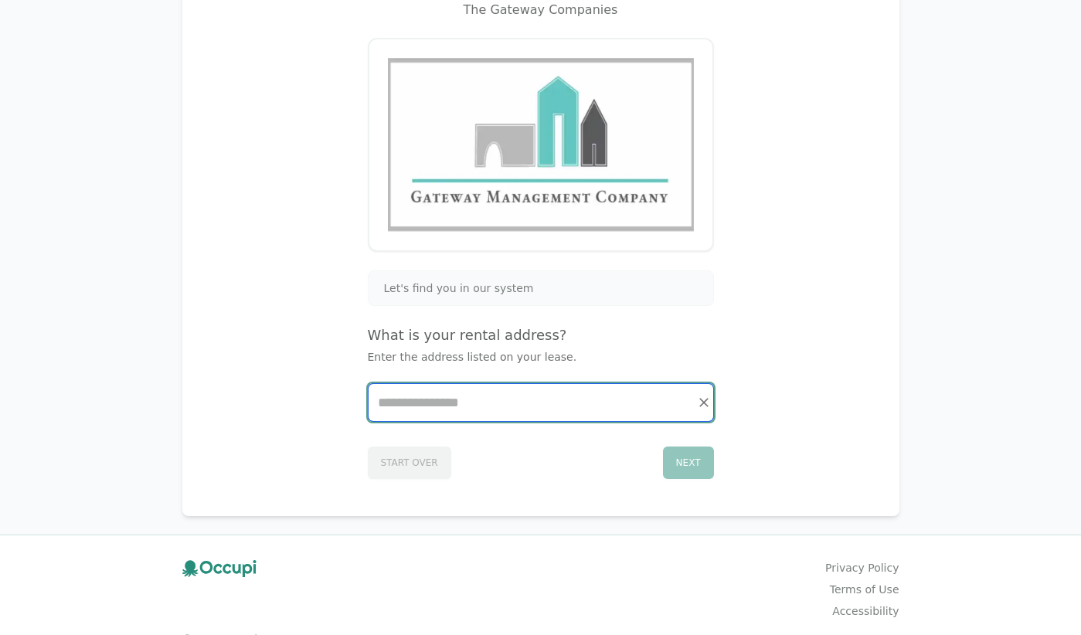
click at [475, 409] on input "Start typing..." at bounding box center [540, 402] width 345 height 37
type input "*"
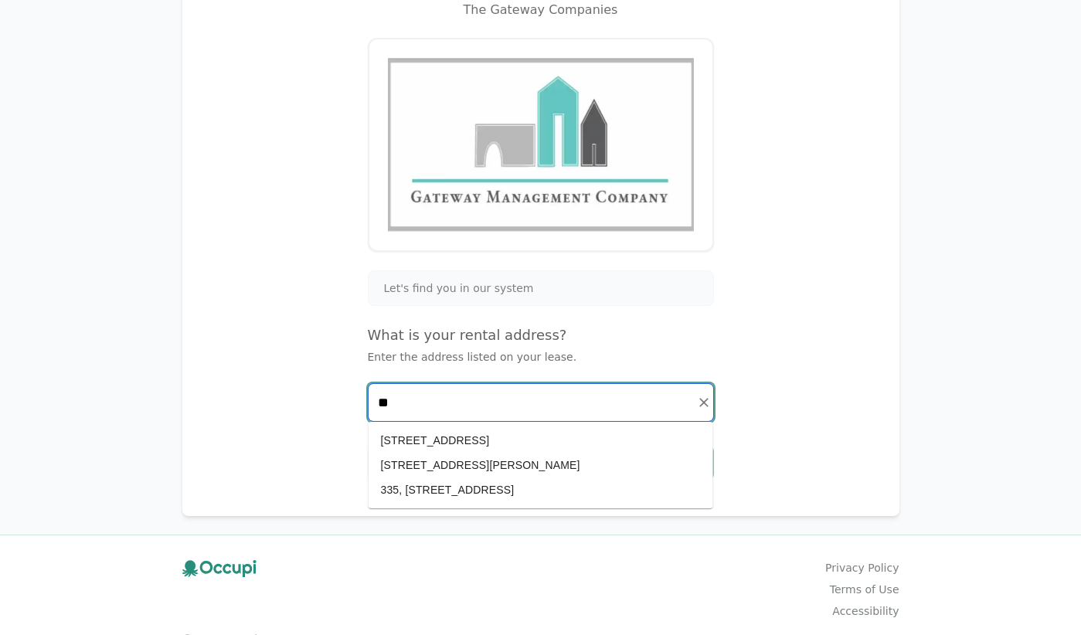
type input "*"
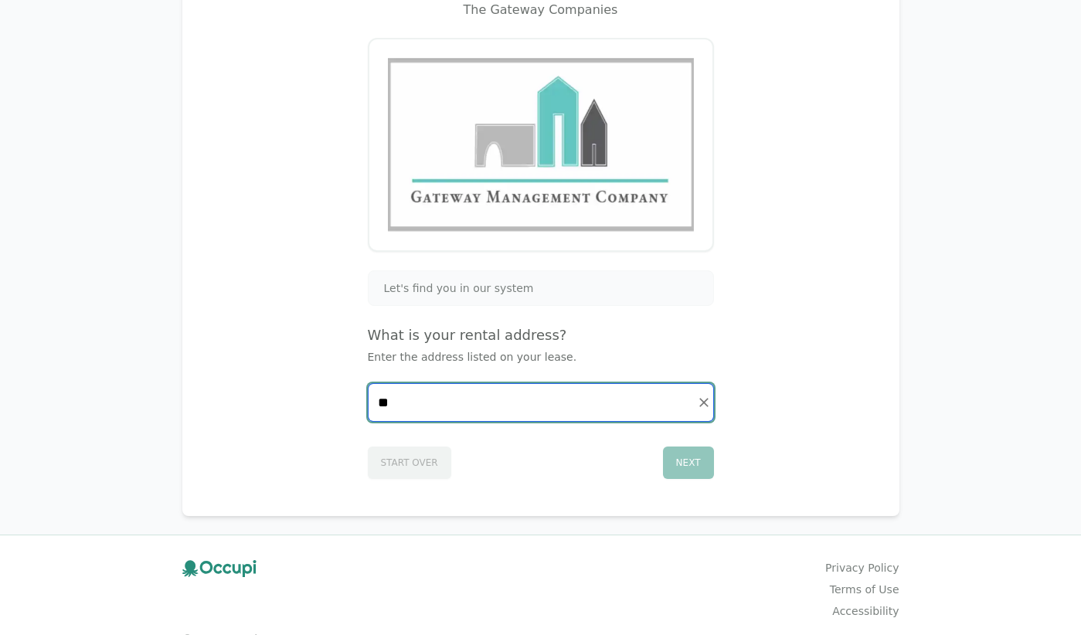
type input "*"
